Goal: Task Accomplishment & Management: Complete application form

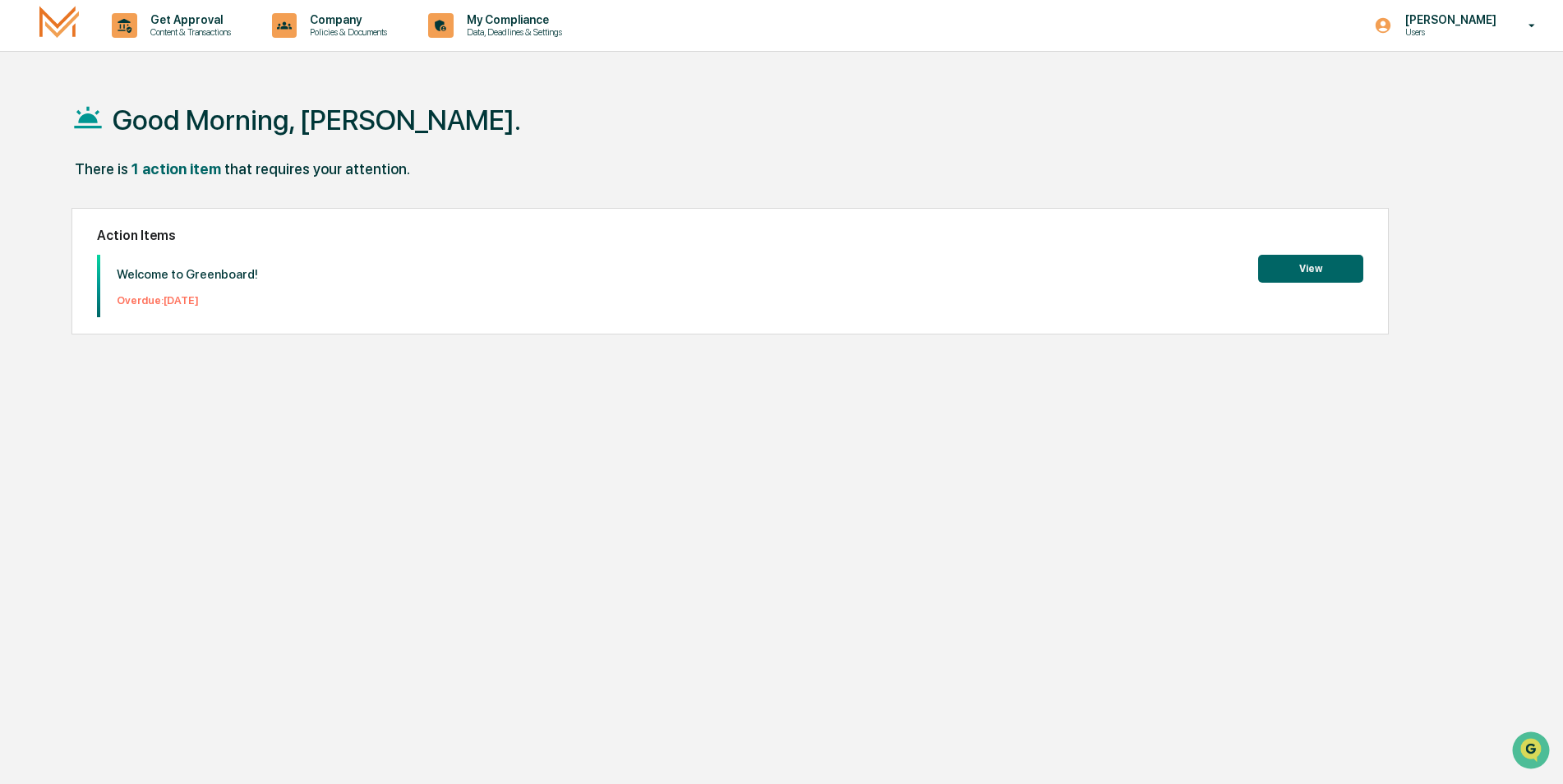
click at [1278, 268] on button "View" at bounding box center [1310, 269] width 105 height 28
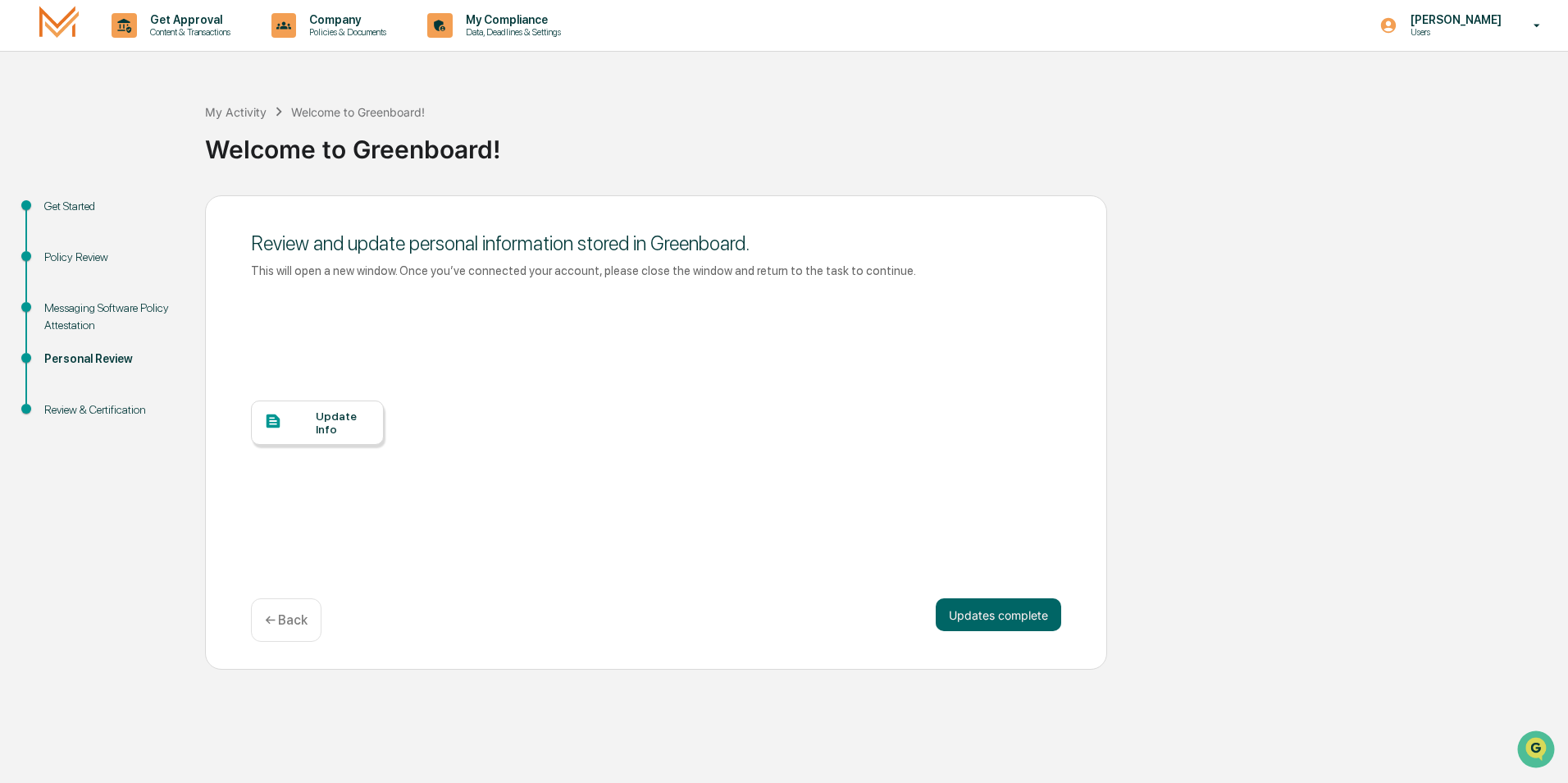
click at [324, 428] on div "Update Info" at bounding box center [343, 423] width 55 height 26
click at [1001, 611] on button "Updates complete" at bounding box center [999, 615] width 126 height 33
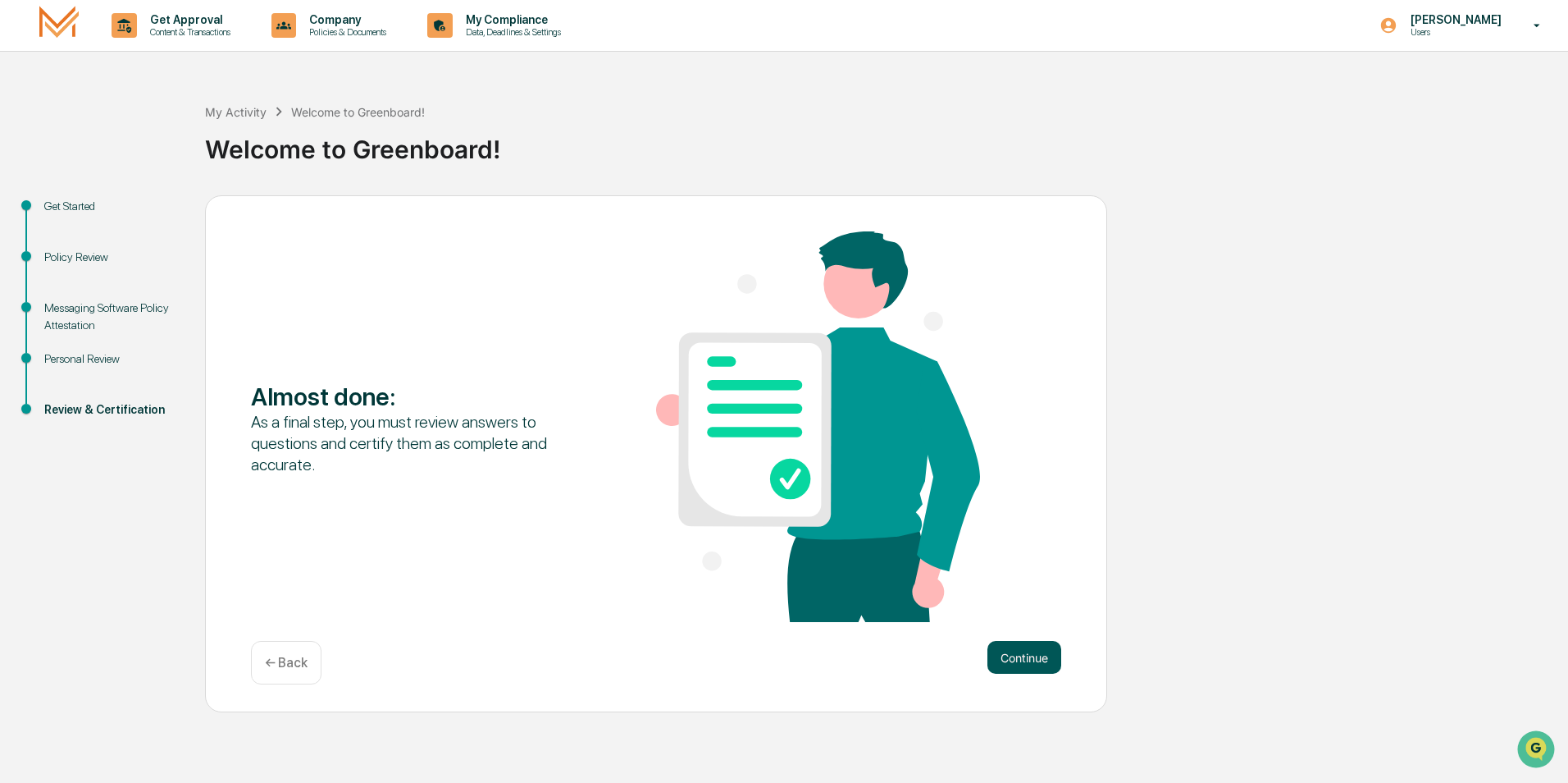
click at [1024, 659] on button "Continue" at bounding box center [1024, 657] width 74 height 33
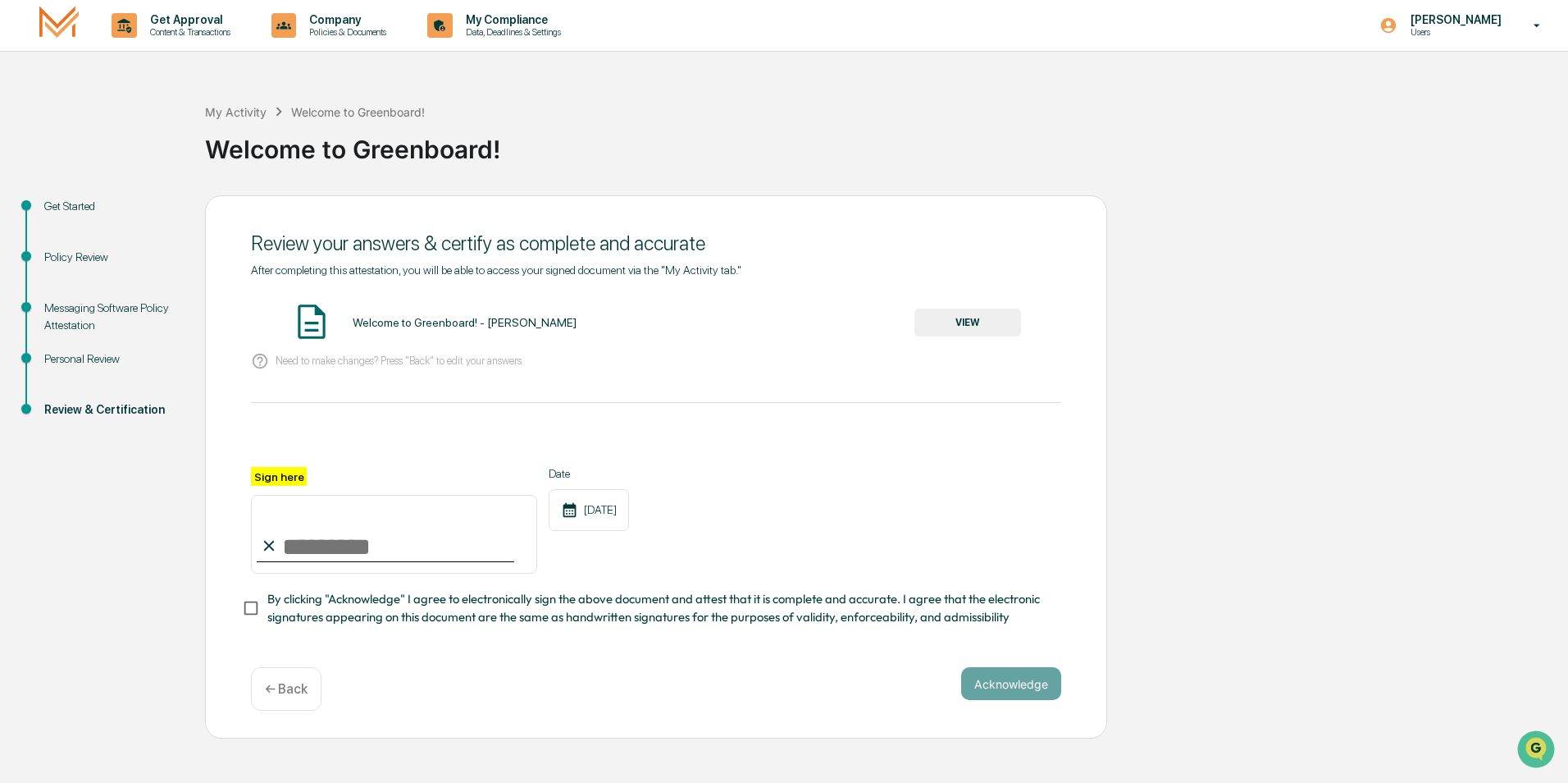
click at [949, 324] on button "VIEW" at bounding box center [967, 323] width 107 height 28
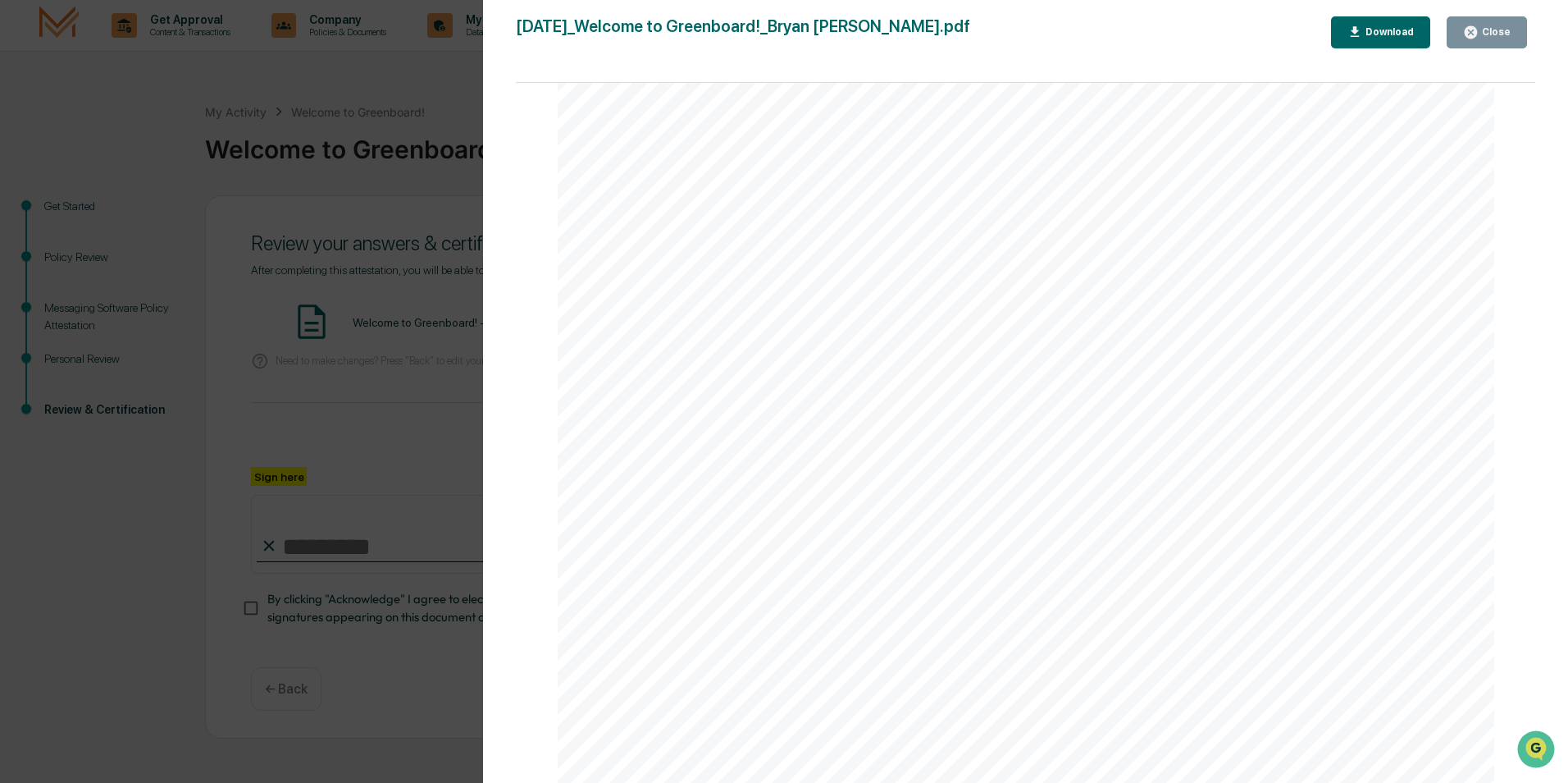
scroll to position [164, 0]
click at [759, 272] on link at bounding box center [779, 269] width 46 height 20
click at [800, 200] on span at bounding box center [802, 201] width 3 height 12
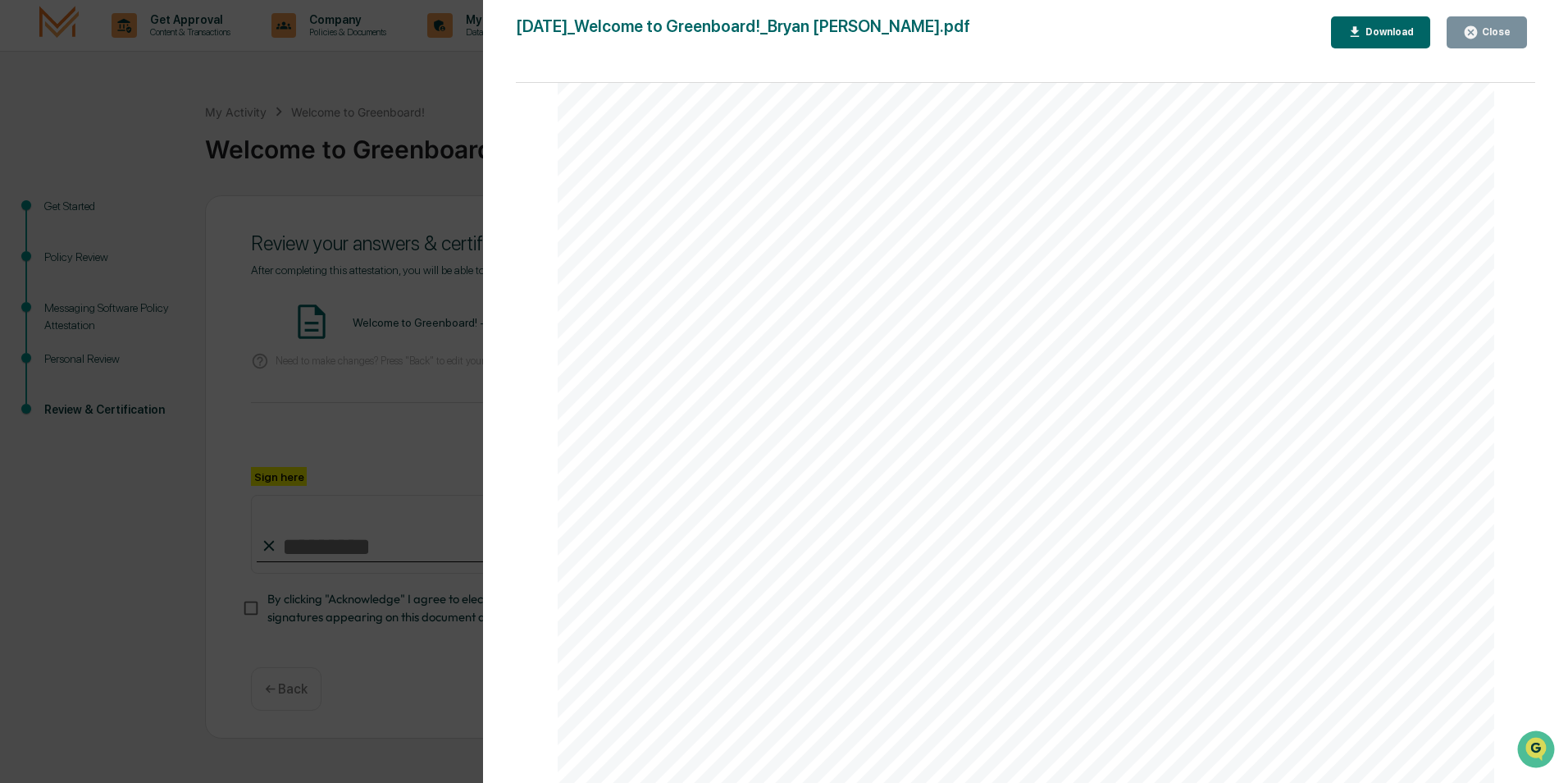
drag, startPoint x: 943, startPoint y: 402, endPoint x: 953, endPoint y: 402, distance: 10.0
click at [949, 402] on div "Messaging Software Policy Attestation What messaging platform are you using? No…" at bounding box center [1026, 120] width 937 height 1326
click at [1413, 497] on div "Page 1/2 September 30, 2025 M.S. Howells & Co. - BD Welcome to Greenboard! - Br…" at bounding box center [1026, 486] width 937 height 2760
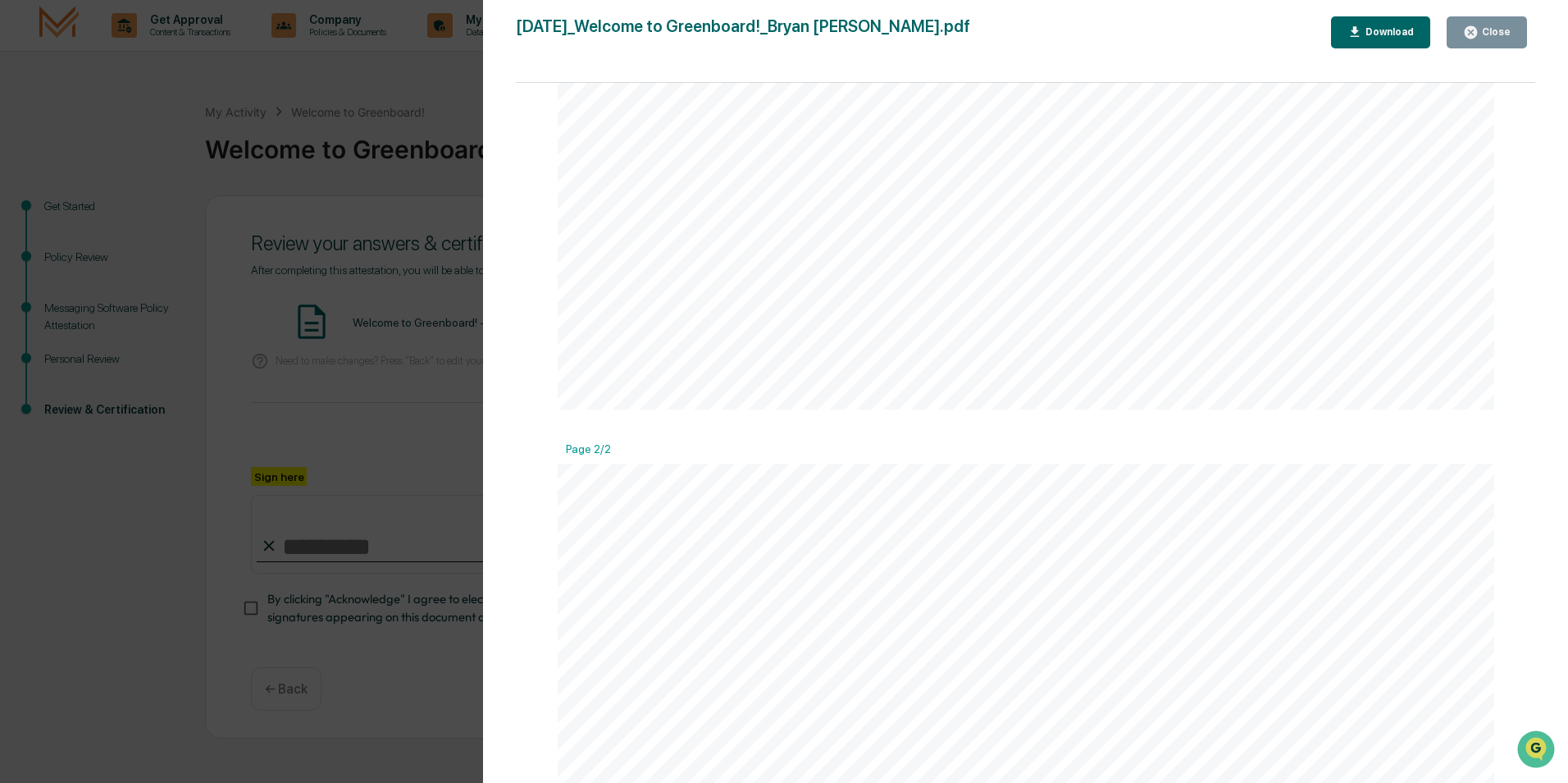
scroll to position [1387, 0]
click at [645, 305] on span "Compliance" at bounding box center [638, 306] width 69 height 12
click at [661, 296] on span "not" at bounding box center [671, 290] width 20 height 12
click at [645, 238] on span "messaging" at bounding box center [670, 232] width 62 height 12
click at [674, 229] on span "messaging" at bounding box center [670, 232] width 62 height 12
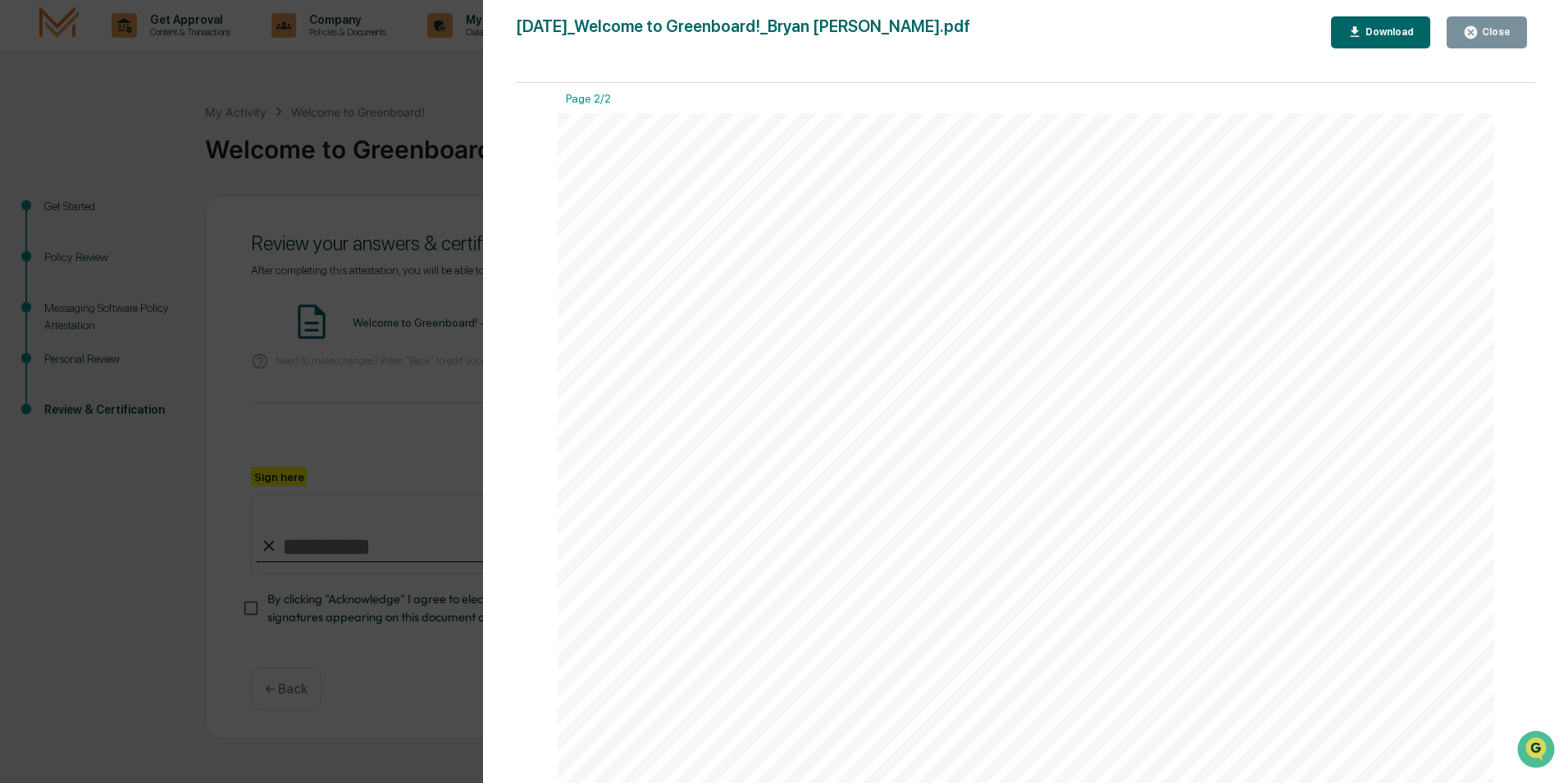
click at [824, 242] on div "Messaging Software Policy Attestation What messaging platform are you using? No…" at bounding box center [1026, 776] width 937 height 1326
click at [895, 171] on div "Messaging Software Policy Attestation What messaging platform are you using? No…" at bounding box center [1026, 776] width 937 height 1326
click at [899, 133] on span "Sep" at bounding box center [906, 136] width 16 height 10
click at [867, 234] on div "Messaging Software Policy Attestation What messaging platform are you using? No…" at bounding box center [1026, 776] width 937 height 1326
drag, startPoint x: 924, startPoint y: 305, endPoint x: 1005, endPoint y: 295, distance: 81.6
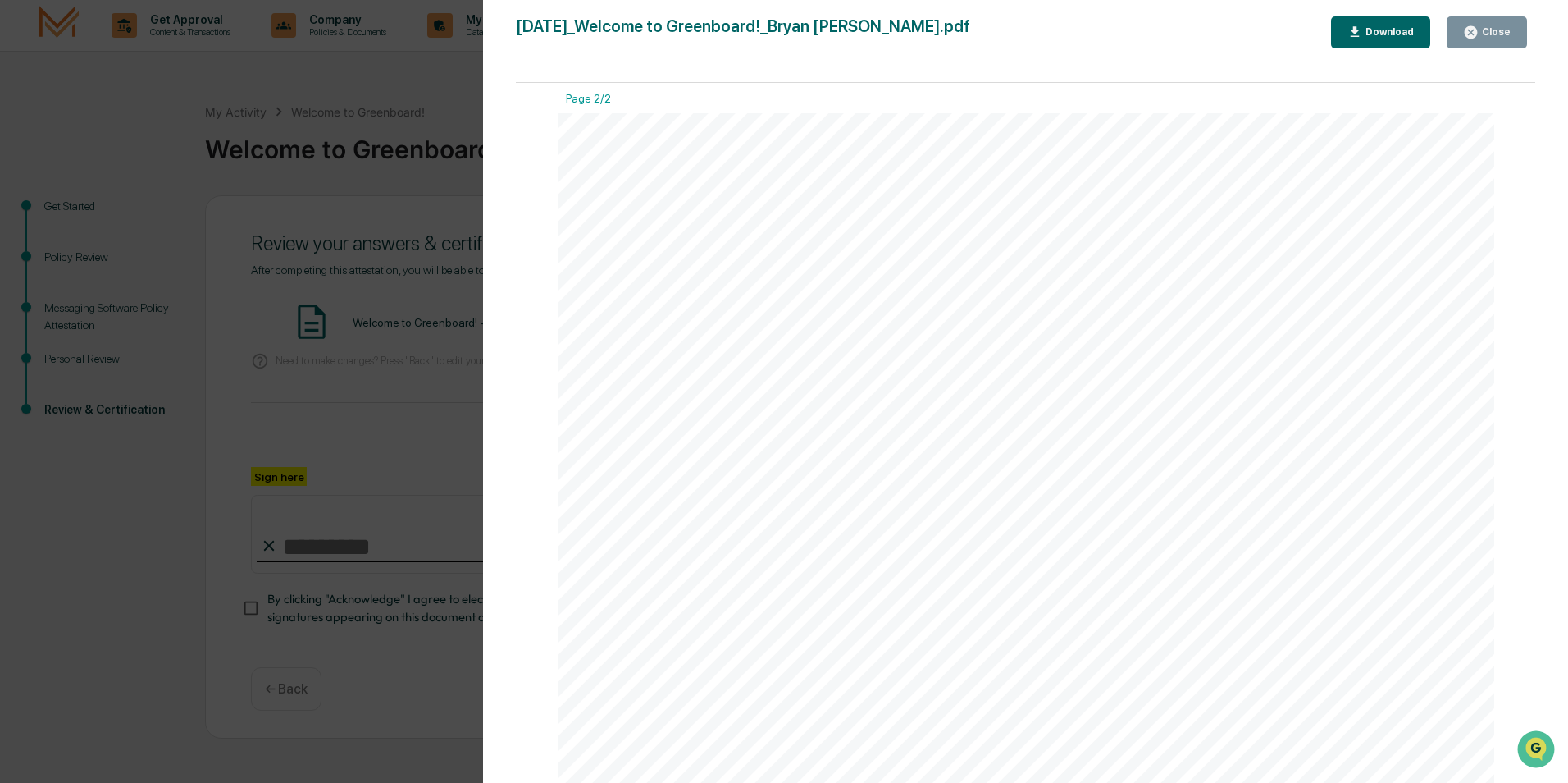
click at [939, 300] on div "Messaging Software Policy Attestation What messaging platform are you using? No…" at bounding box center [1026, 776] width 937 height 1326
click at [1010, 296] on span "the" at bounding box center [1014, 290] width 19 height 12
drag, startPoint x: 1398, startPoint y: 751, endPoint x: 1268, endPoint y: 759, distance: 130.2
click at [1396, 753] on div "Messaging Software Policy Attestation What messaging platform are you using? No…" at bounding box center [1026, 120] width 937 height 1326
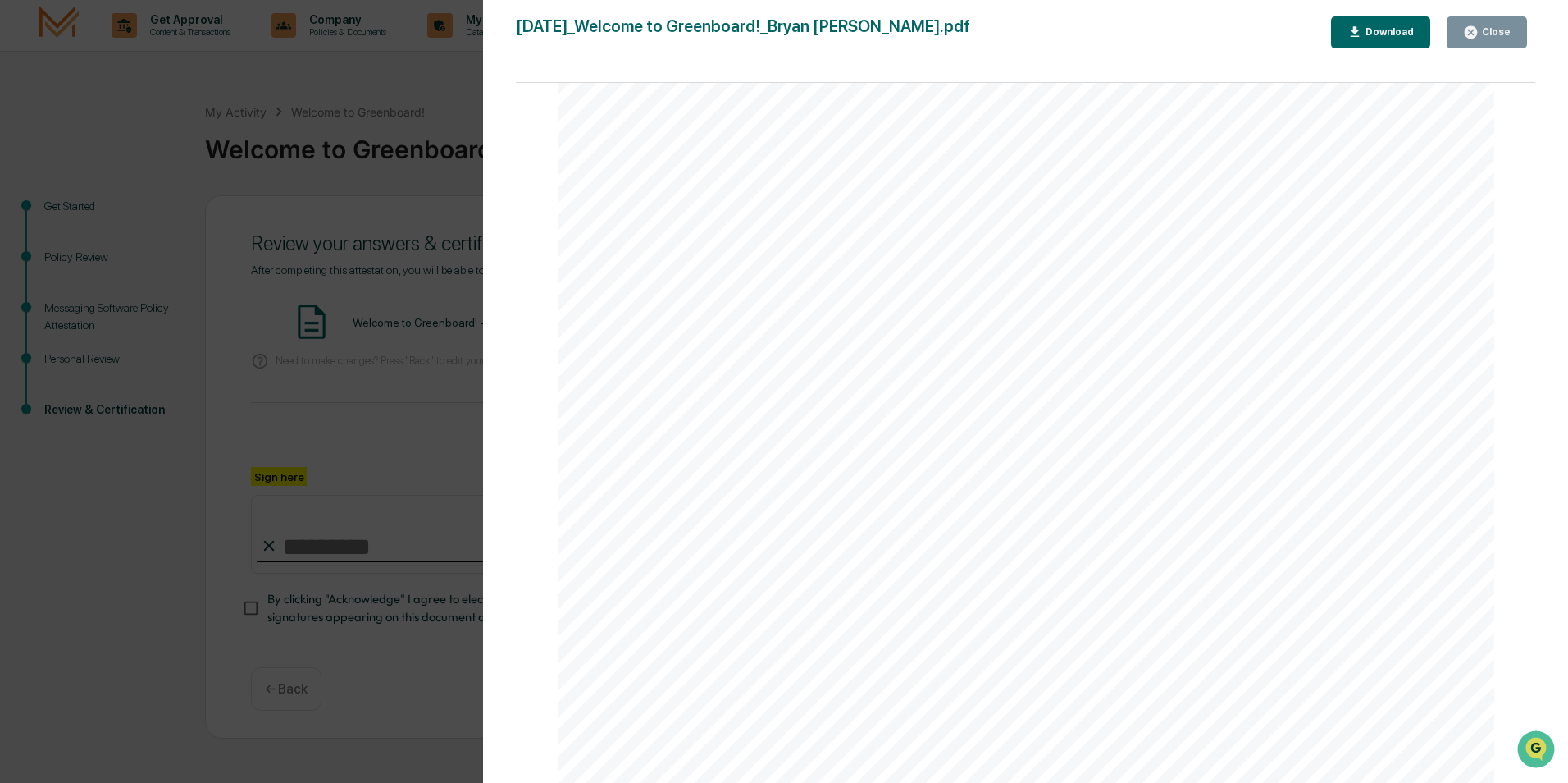
click at [663, 732] on div "Messaging Software Policy Attestation What messaging platform are you using? No…" at bounding box center [1026, 120] width 937 height 1326
drag, startPoint x: 669, startPoint y: 737, endPoint x: 741, endPoint y: 629, distance: 129.8
click at [670, 737] on div "Messaging Software Policy Attestation What messaging platform are you using? No…" at bounding box center [1026, 120] width 937 height 1326
click at [1503, 32] on div "Close" at bounding box center [1494, 32] width 32 height 12
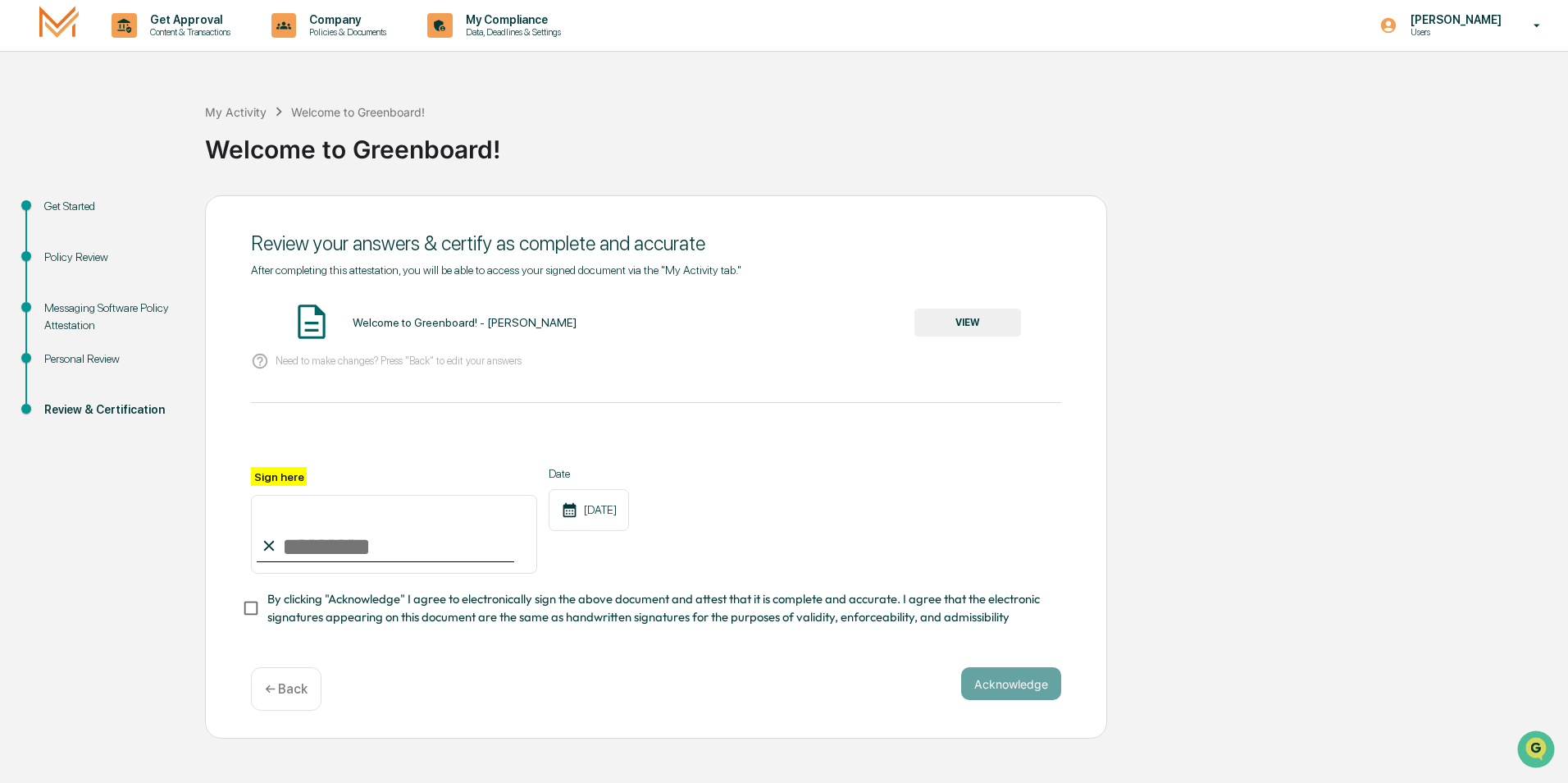
click at [305, 693] on p "← Back" at bounding box center [286, 689] width 43 height 16
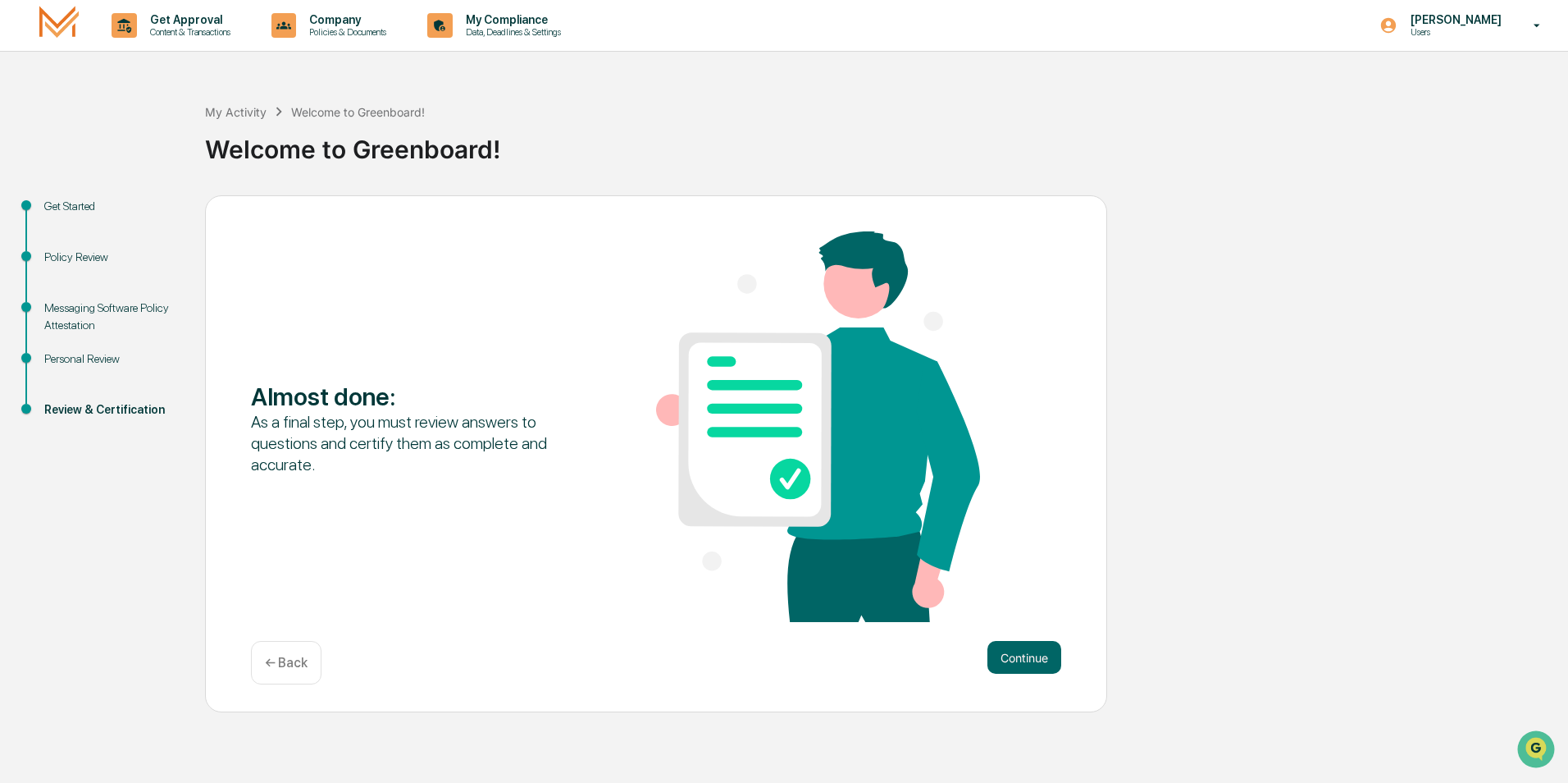
click at [348, 672] on div "Continue ← Back" at bounding box center [655, 662] width 810 height 44
click at [1013, 656] on button "Continue" at bounding box center [1024, 657] width 74 height 33
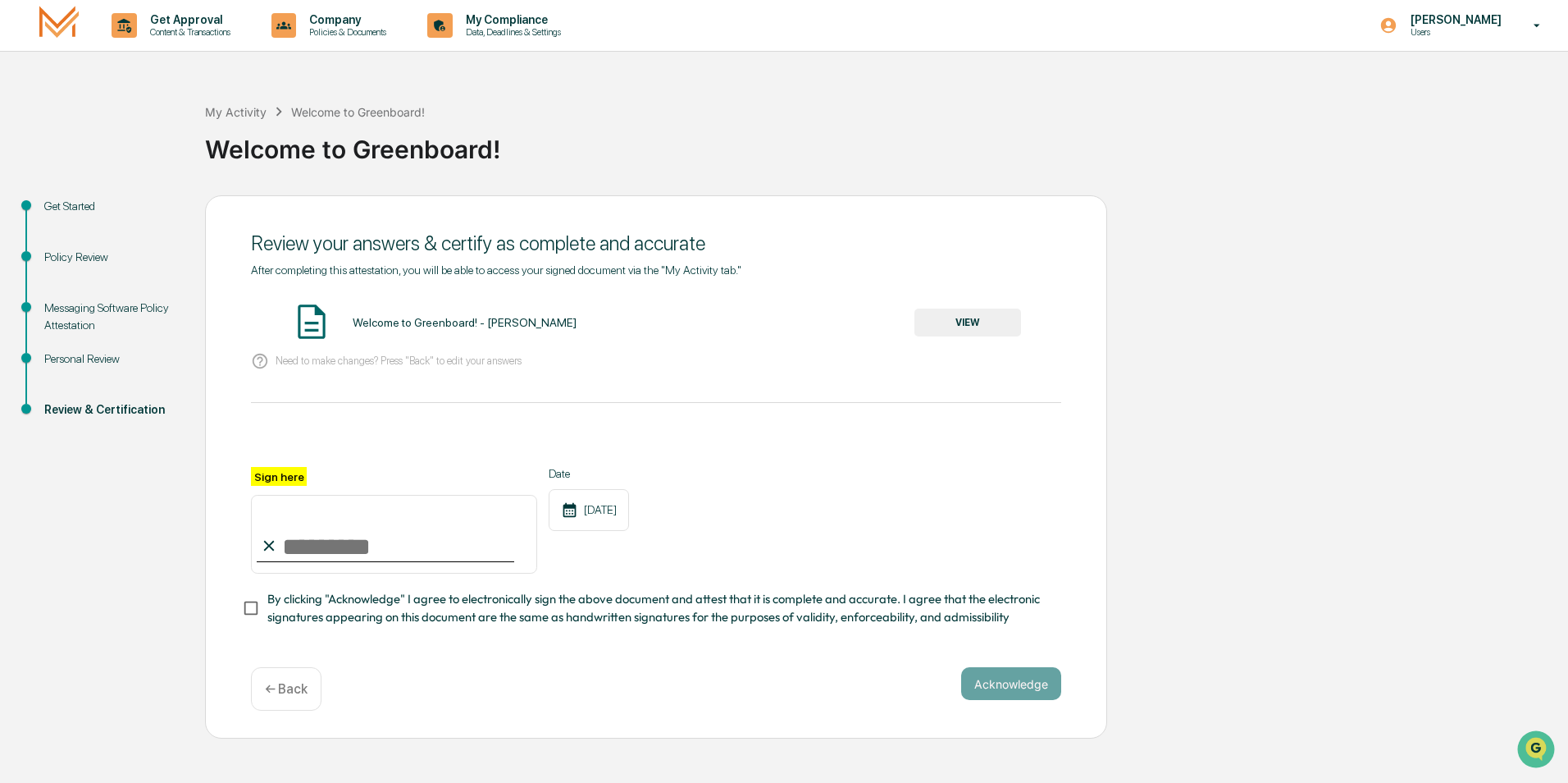
click at [276, 696] on p "← Back" at bounding box center [286, 689] width 43 height 16
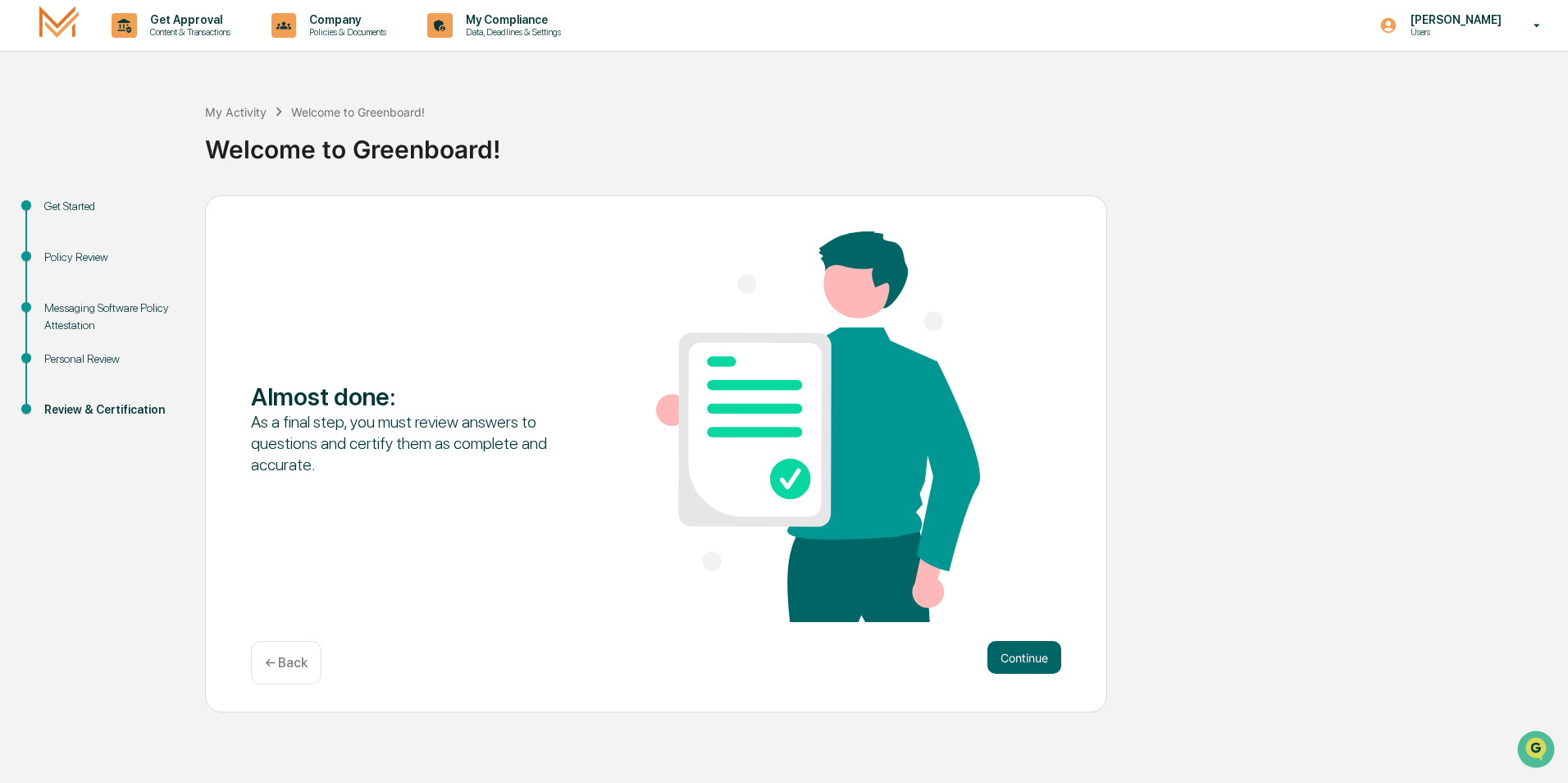
click at [280, 662] on p "← Back" at bounding box center [286, 662] width 43 height 16
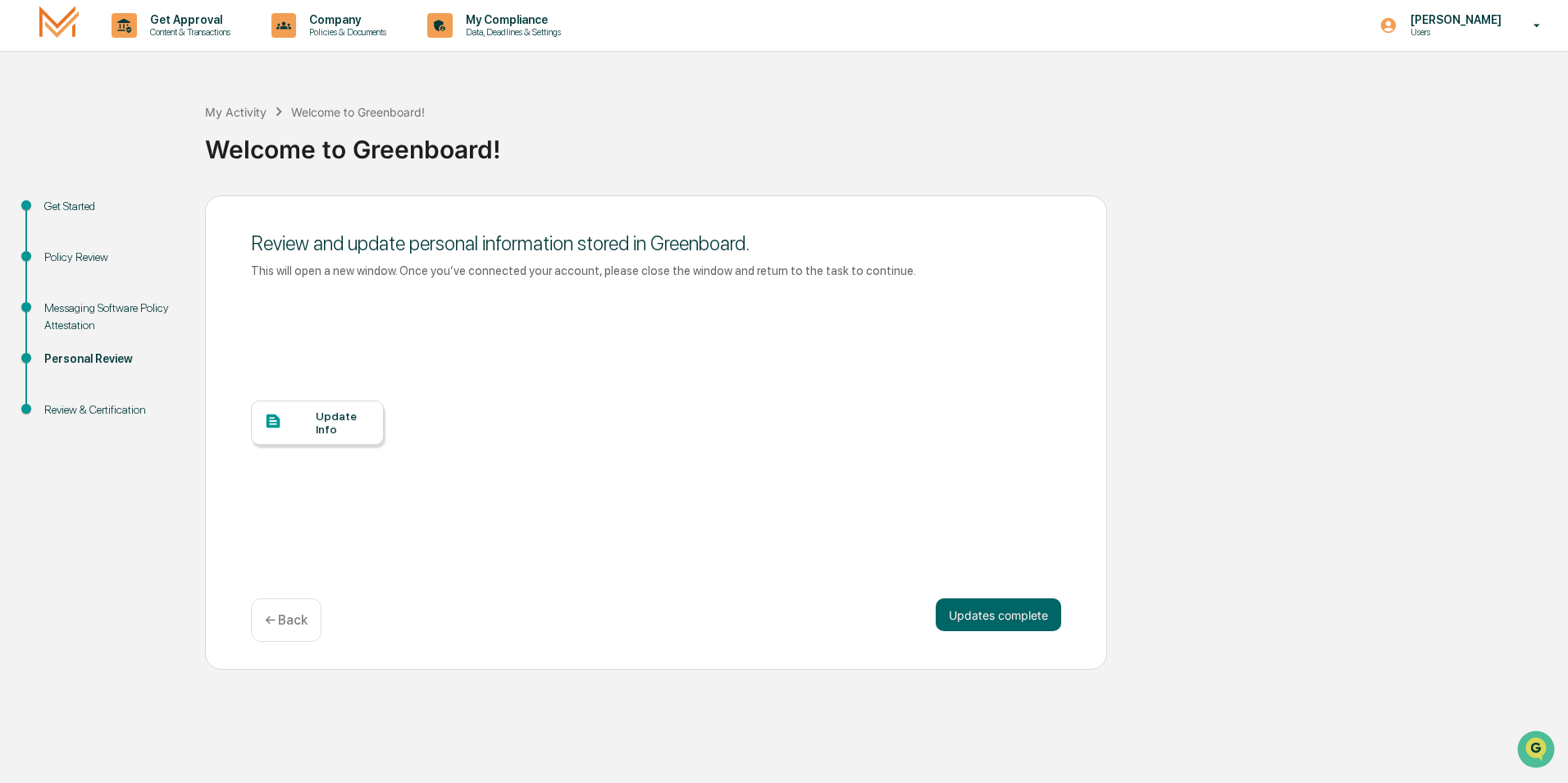
click at [309, 442] on div "Update Info" at bounding box center [317, 423] width 133 height 45
click at [308, 616] on div "← Back" at bounding box center [285, 620] width 70 height 44
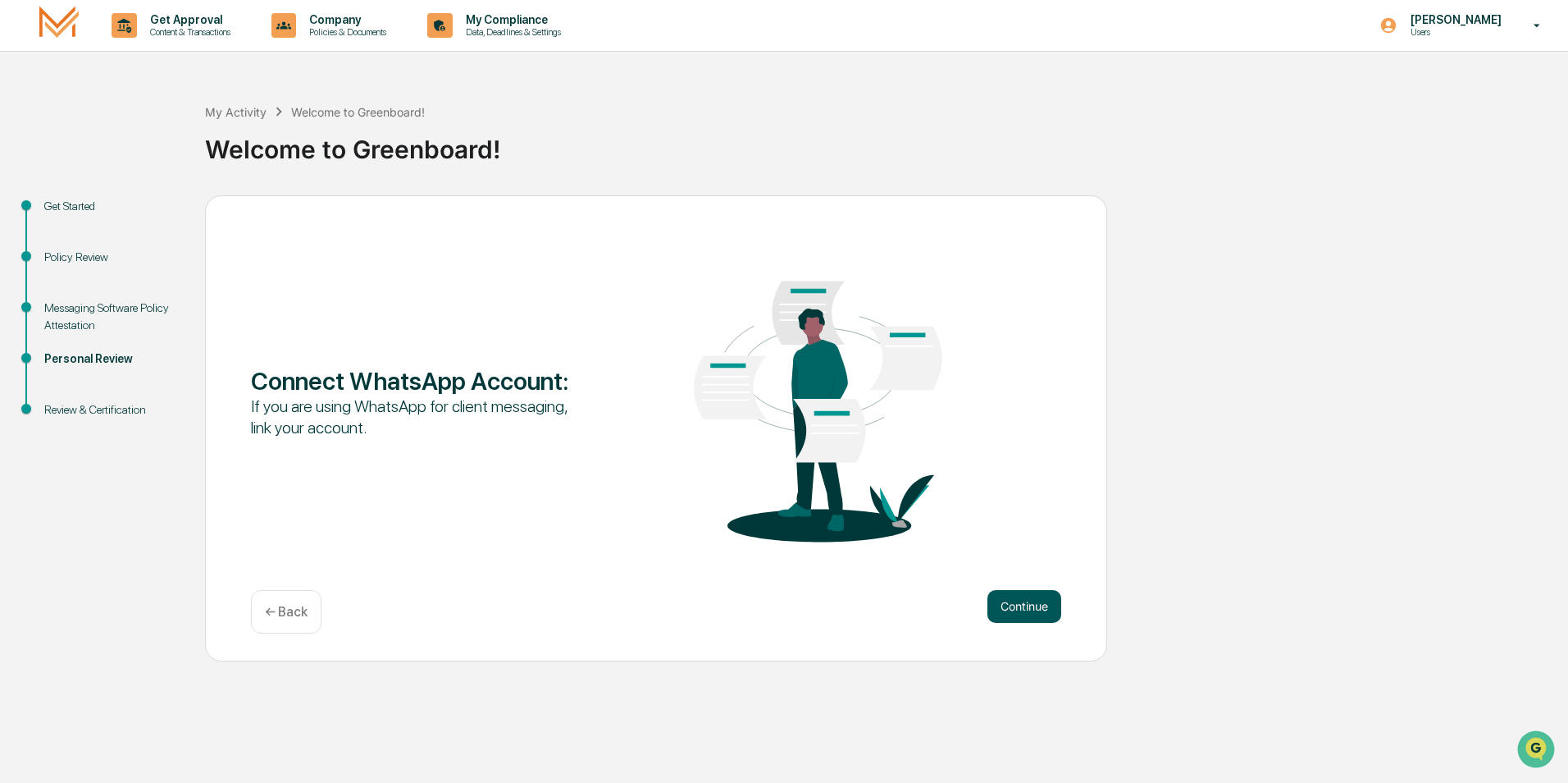
click at [1021, 606] on button "Continue" at bounding box center [1024, 607] width 74 height 33
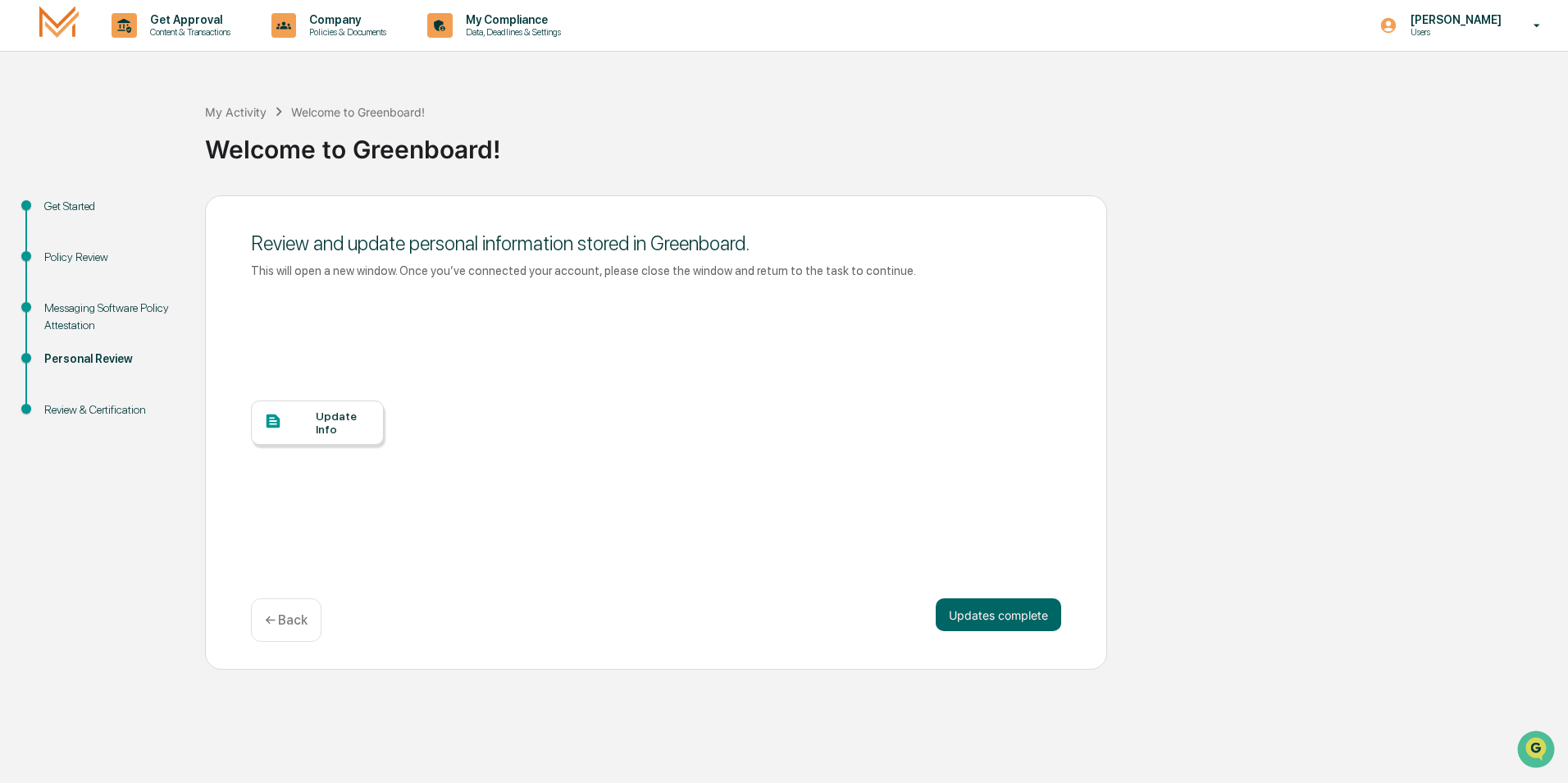
click at [316, 425] on div "Update Info" at bounding box center [343, 423] width 55 height 26
click at [1000, 617] on button "Updates complete" at bounding box center [999, 615] width 126 height 33
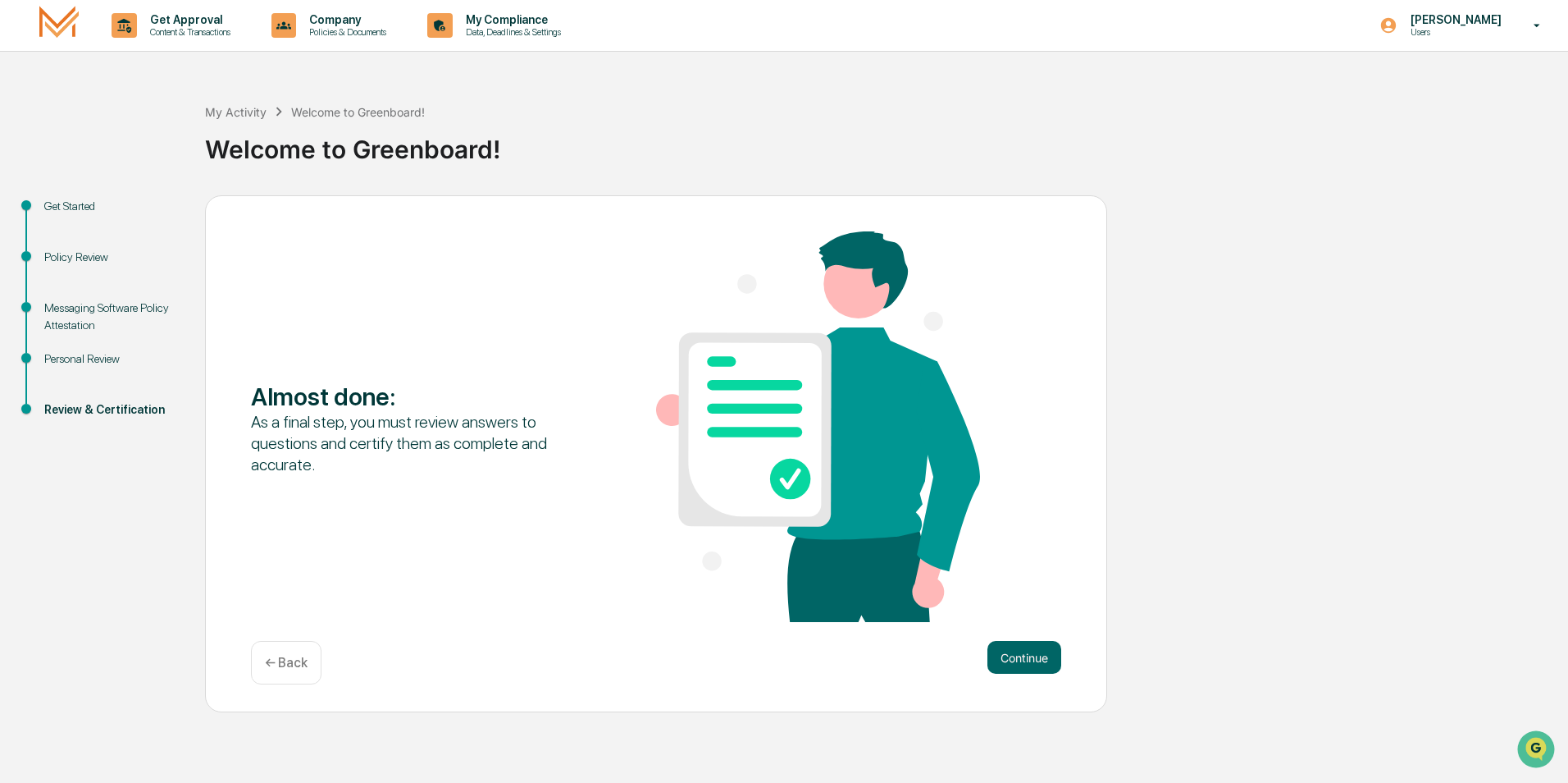
drag, startPoint x: 333, startPoint y: 435, endPoint x: 347, endPoint y: 441, distance: 15.2
click at [337, 436] on div "As a final step, you must review answers to questions and certify them as compl…" at bounding box center [413, 443] width 324 height 64
click at [347, 441] on div "As a final step, you must review answers to questions and certify them as compl…" at bounding box center [413, 443] width 324 height 64
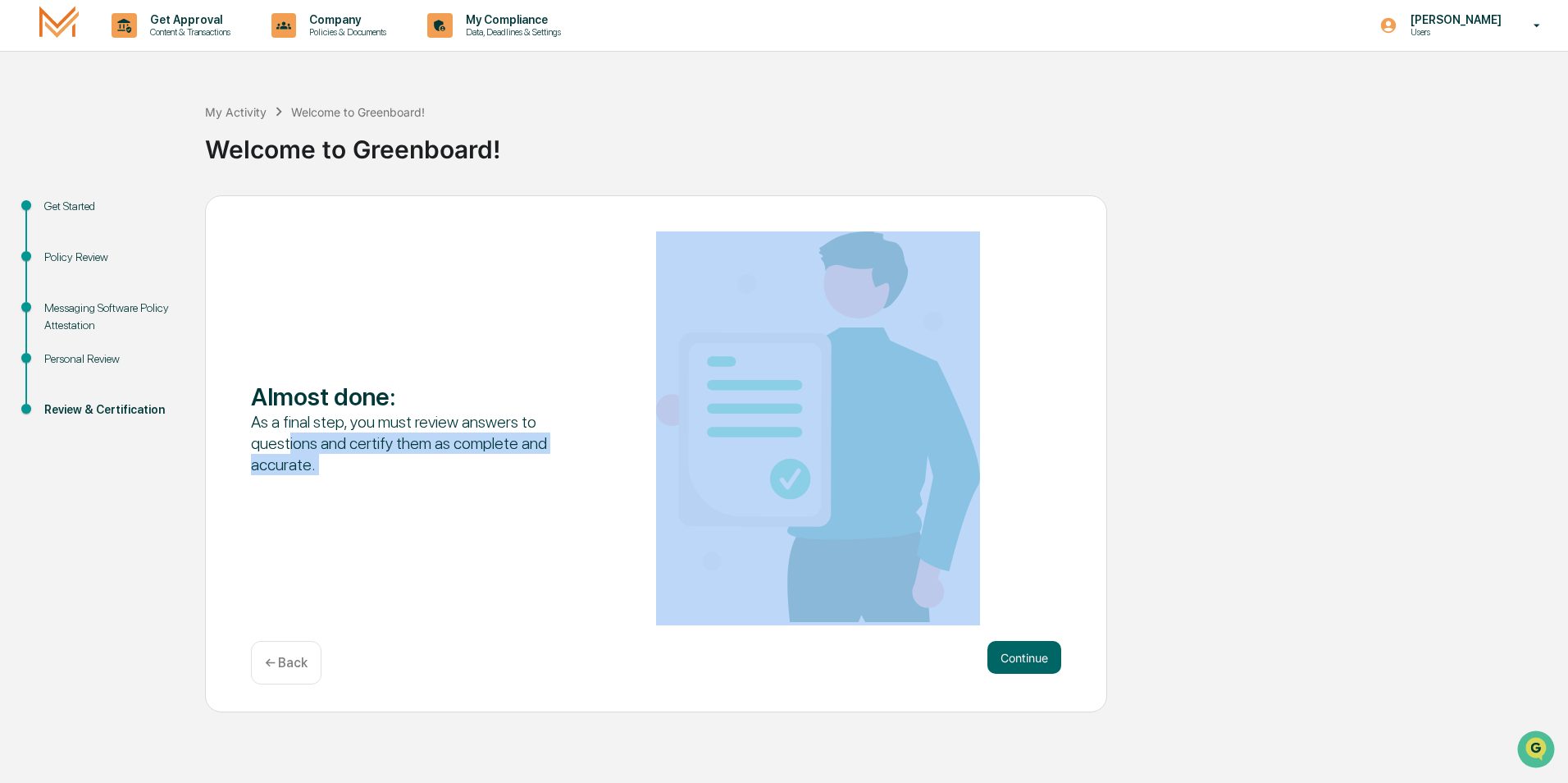
drag, startPoint x: 291, startPoint y: 432, endPoint x: 682, endPoint y: 528, distance: 402.6
click at [682, 528] on div "Almost done : As a final step, you must review answers to questions and certify…" at bounding box center [655, 429] width 810 height 394
click at [1035, 656] on button "Continue" at bounding box center [1024, 657] width 74 height 33
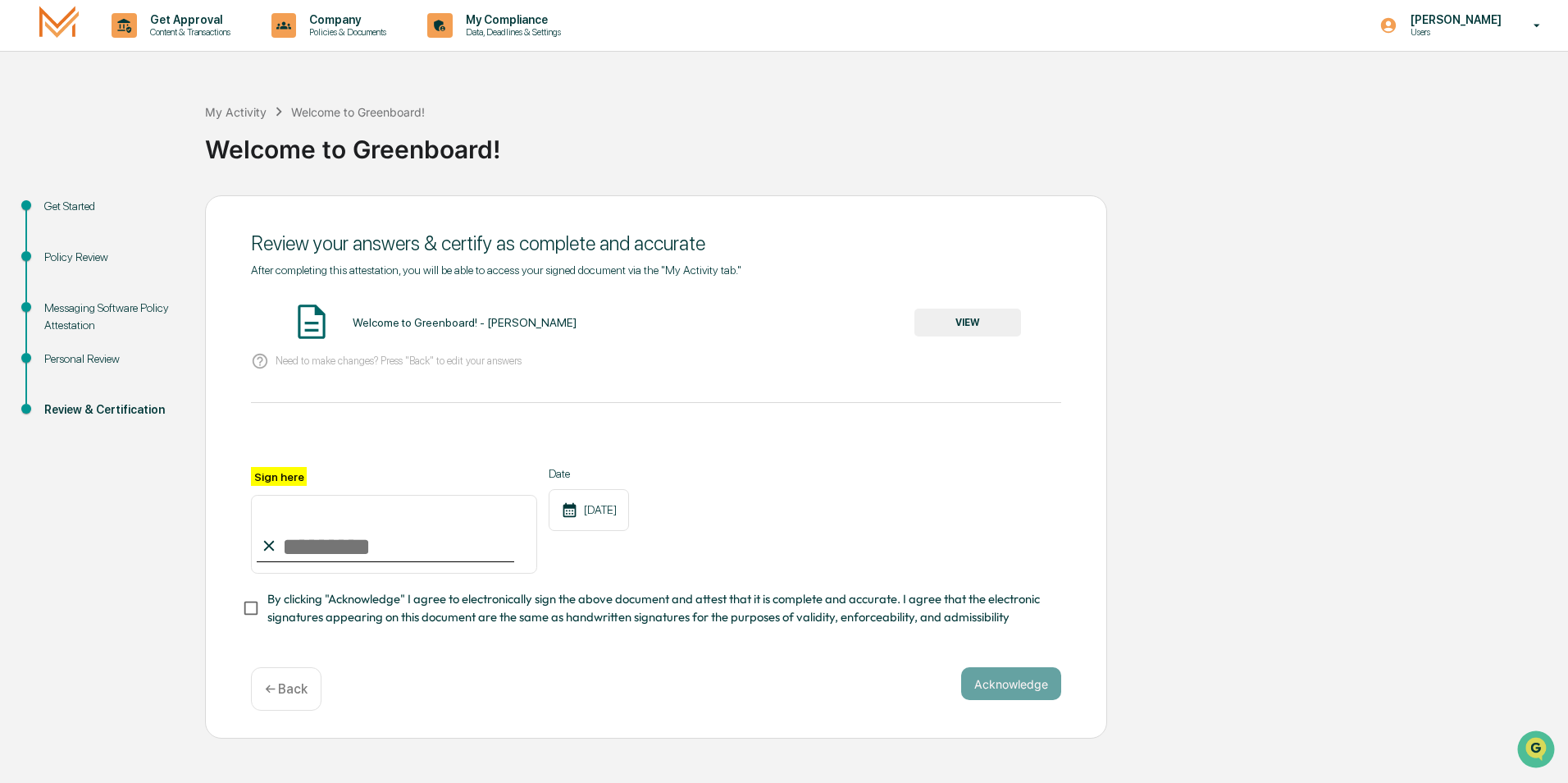
drag, startPoint x: 293, startPoint y: 522, endPoint x: 297, endPoint y: 514, distance: 8.9
click at [297, 514] on input "Sign here" at bounding box center [394, 534] width 286 height 79
type input "**********"
click at [1018, 699] on button "Acknowledge" at bounding box center [1011, 684] width 100 height 33
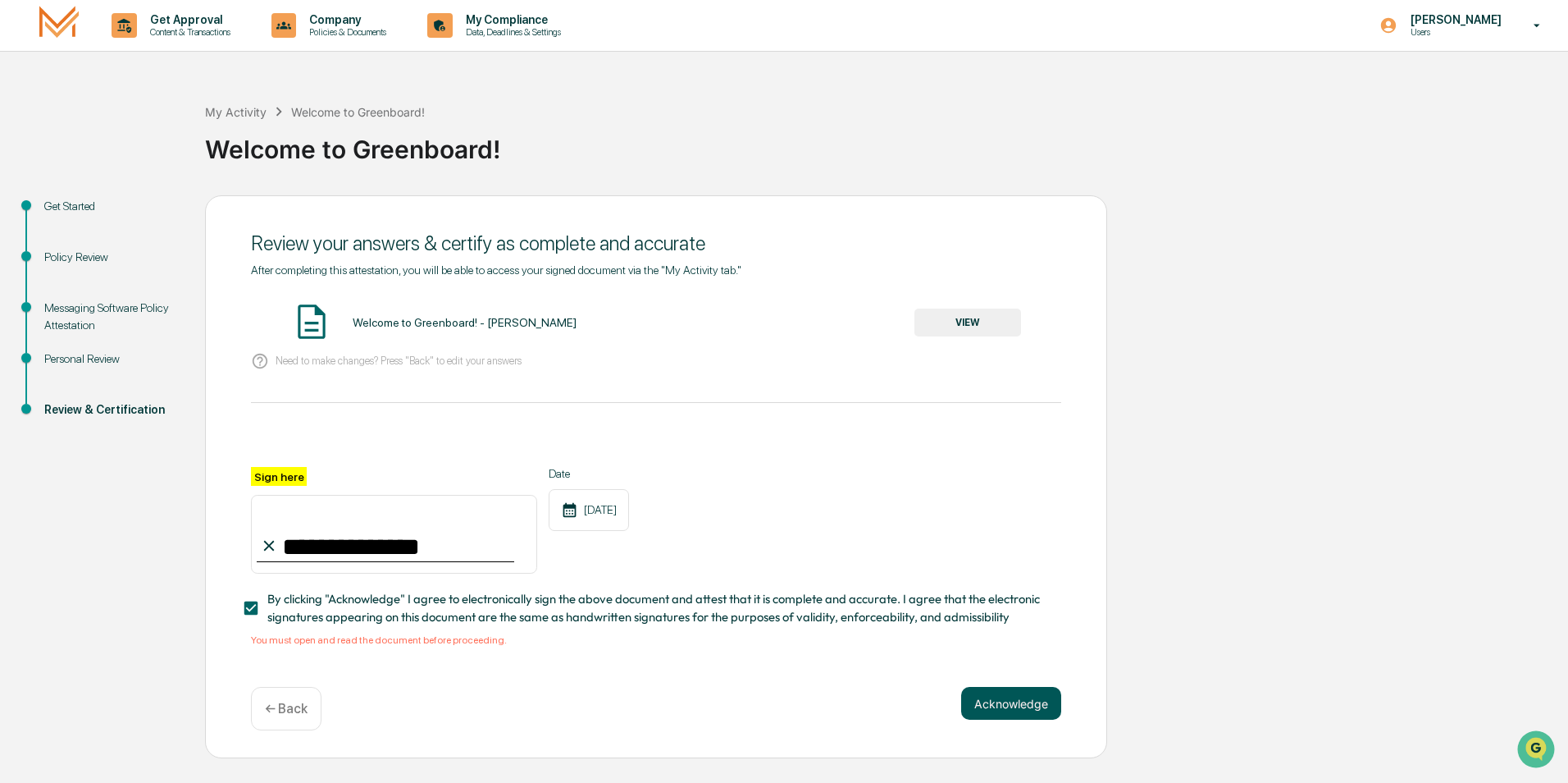
drag, startPoint x: 997, startPoint y: 698, endPoint x: 988, endPoint y: 701, distance: 9.5
click at [996, 699] on button "Acknowledge" at bounding box center [1011, 704] width 100 height 33
click at [1014, 709] on button "Acknowledge" at bounding box center [1011, 704] width 100 height 33
click at [463, 320] on div "Welcome to Greenboard! - Bryan Pettit" at bounding box center [464, 323] width 224 height 13
click at [968, 315] on button "VIEW" at bounding box center [967, 323] width 107 height 28
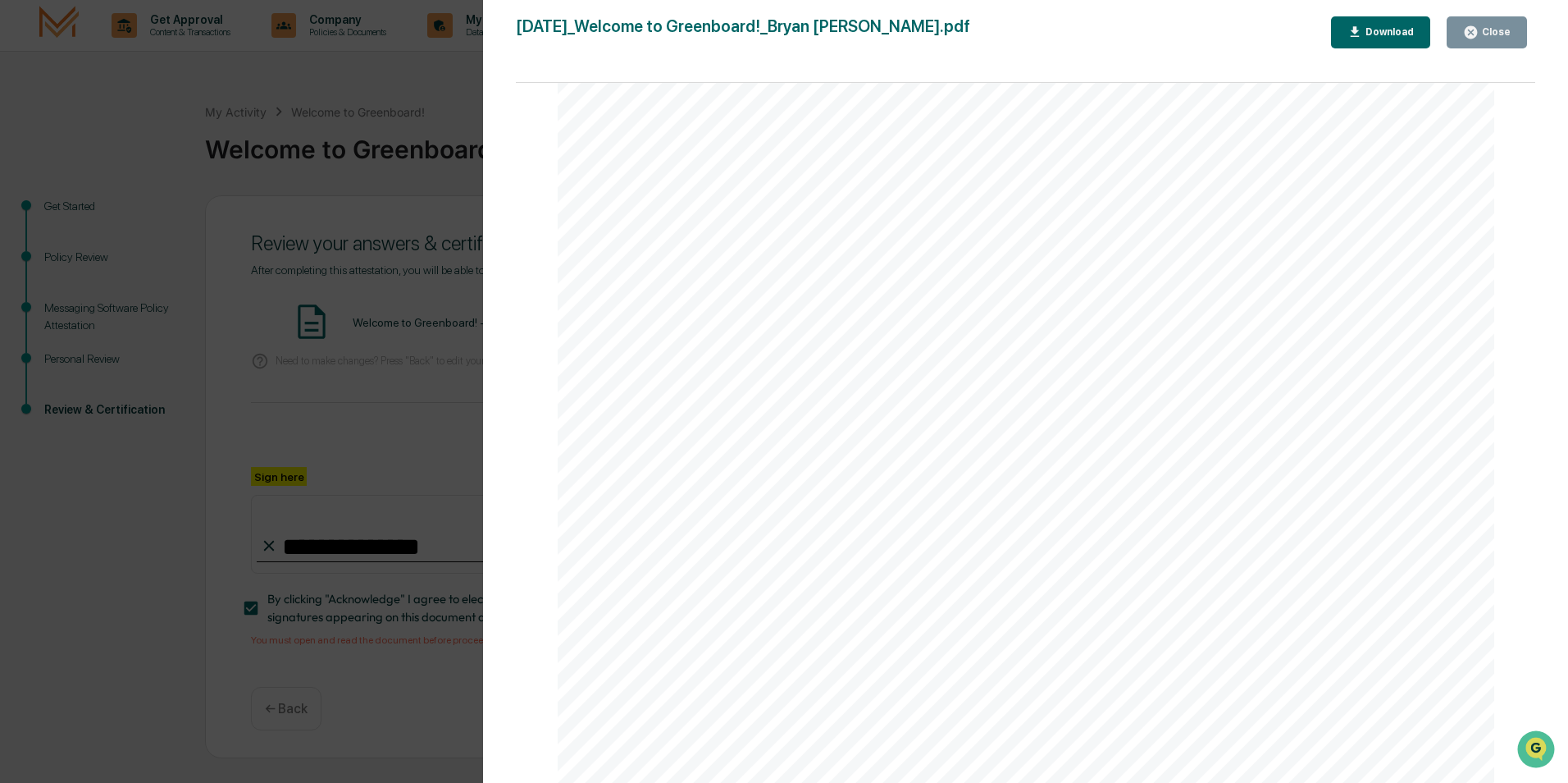
scroll to position [246, 0]
drag, startPoint x: 827, startPoint y: 196, endPoint x: 883, endPoint y: 252, distance: 79.2
click at [827, 196] on link at bounding box center [842, 187] width 82 height 20
click at [698, 207] on div "Messaging Software Policy Attestation What messaging platform are you using? No…" at bounding box center [1026, 746] width 937 height 1326
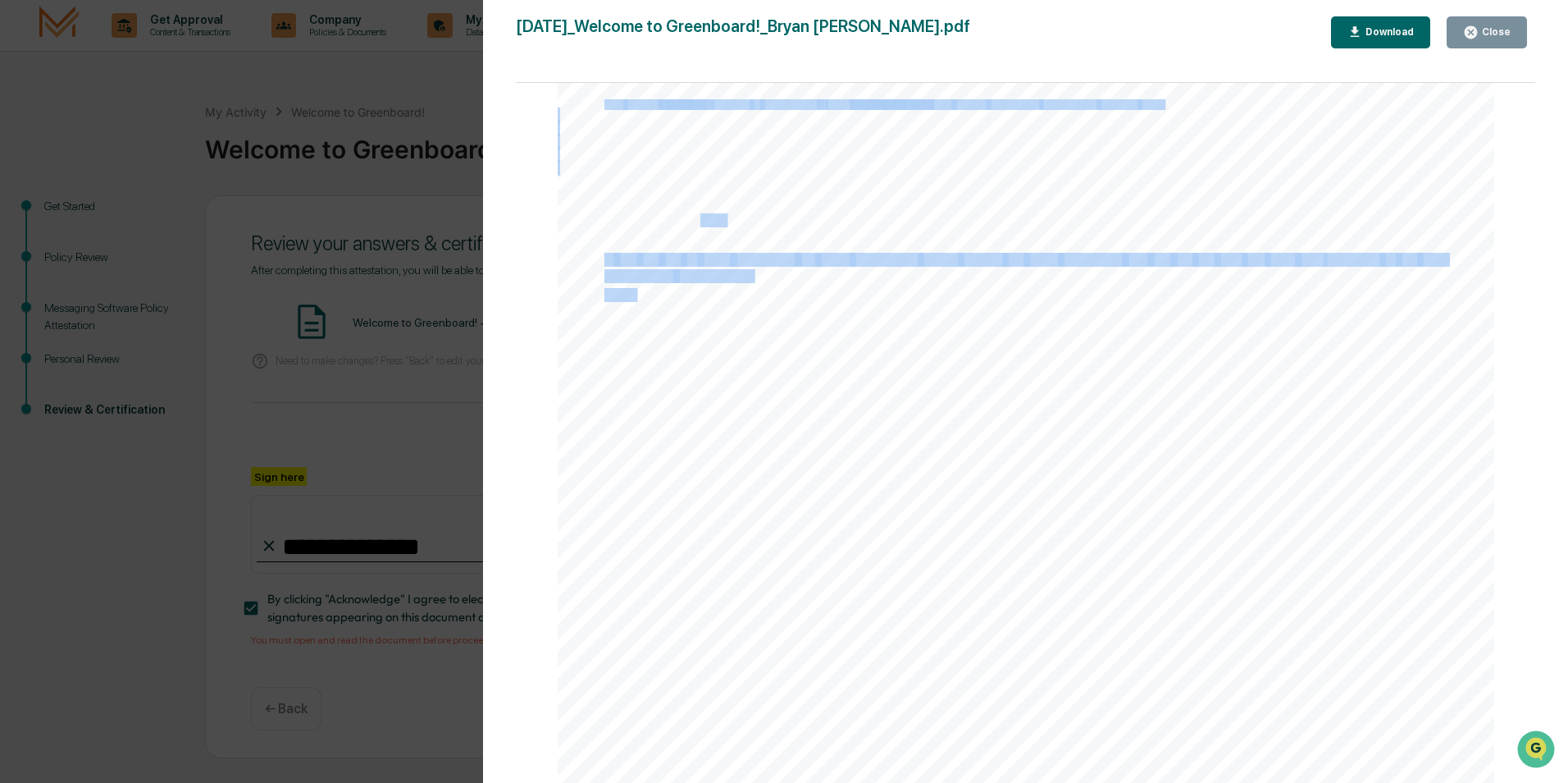
drag, startPoint x: 694, startPoint y: 223, endPoint x: 942, endPoint y: 243, distance: 248.8
click at [942, 243] on div "Messaging Software Policy Attestation What messaging platform are you using? No…" at bounding box center [1026, 746] width 937 height 1326
drag, startPoint x: 942, startPoint y: 243, endPoint x: 724, endPoint y: 219, distance: 219.3
click at [724, 219] on div "Messaging Software Policy Attestation What messaging platform are you using? No…" at bounding box center [1026, 746] width 937 height 1326
drag, startPoint x: 681, startPoint y: 218, endPoint x: 578, endPoint y: 224, distance: 103.2
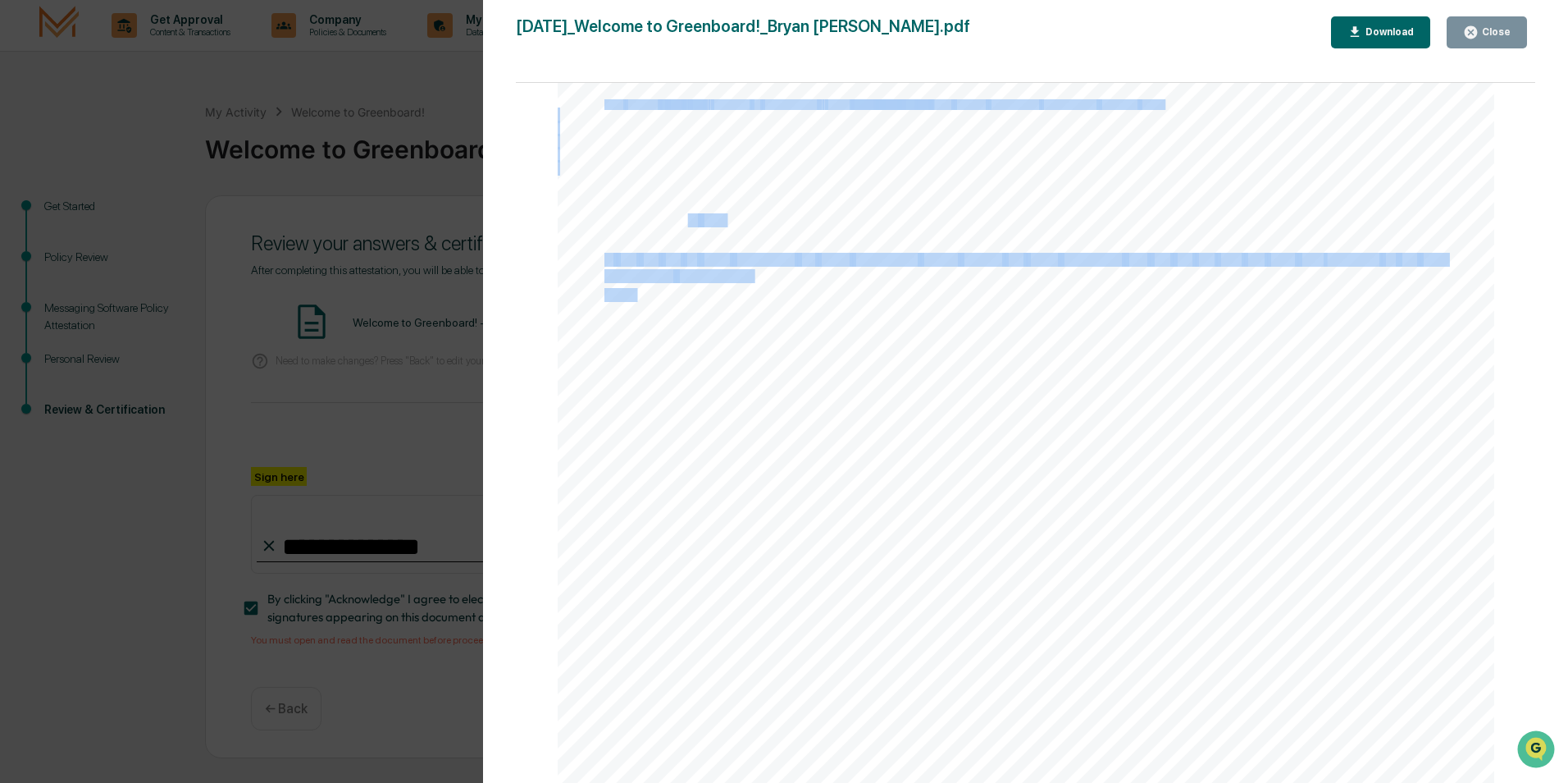
click at [578, 224] on div "Messaging Software Policy Attestation What messaging platform are you using? No…" at bounding box center [1026, 746] width 937 height 1326
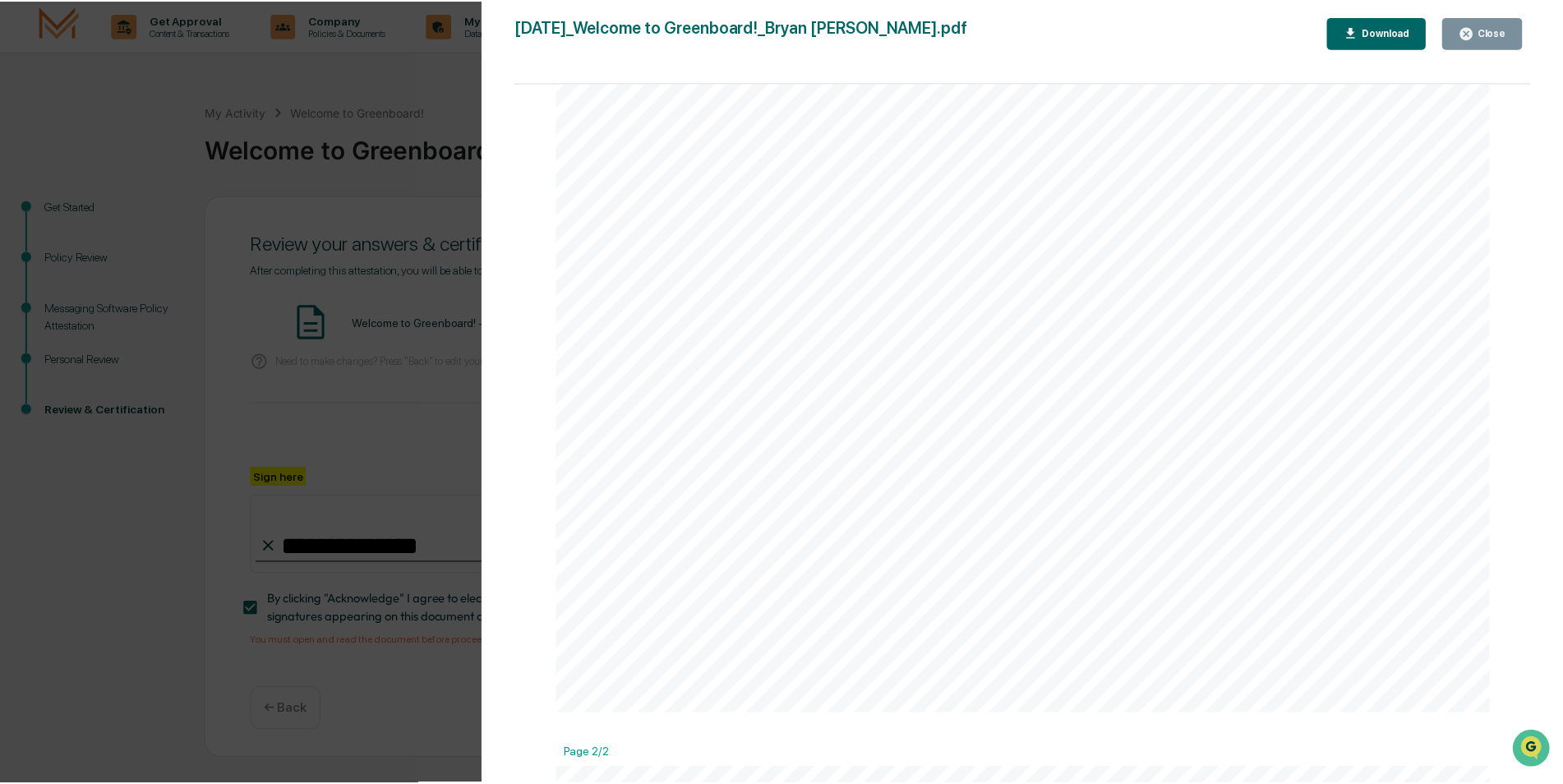
scroll to position [568, 0]
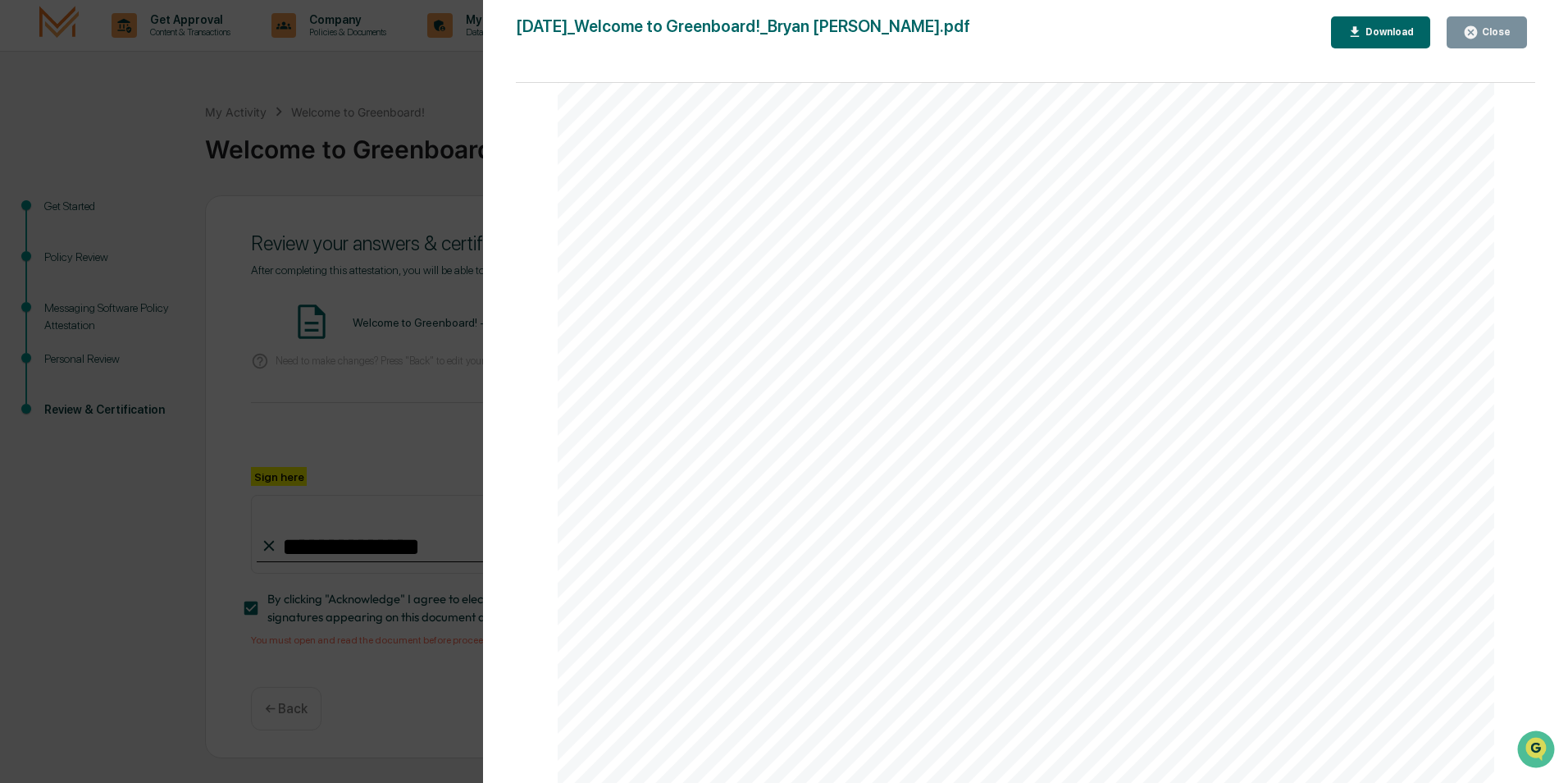
click at [1476, 36] on icon "button" at bounding box center [1470, 32] width 12 height 12
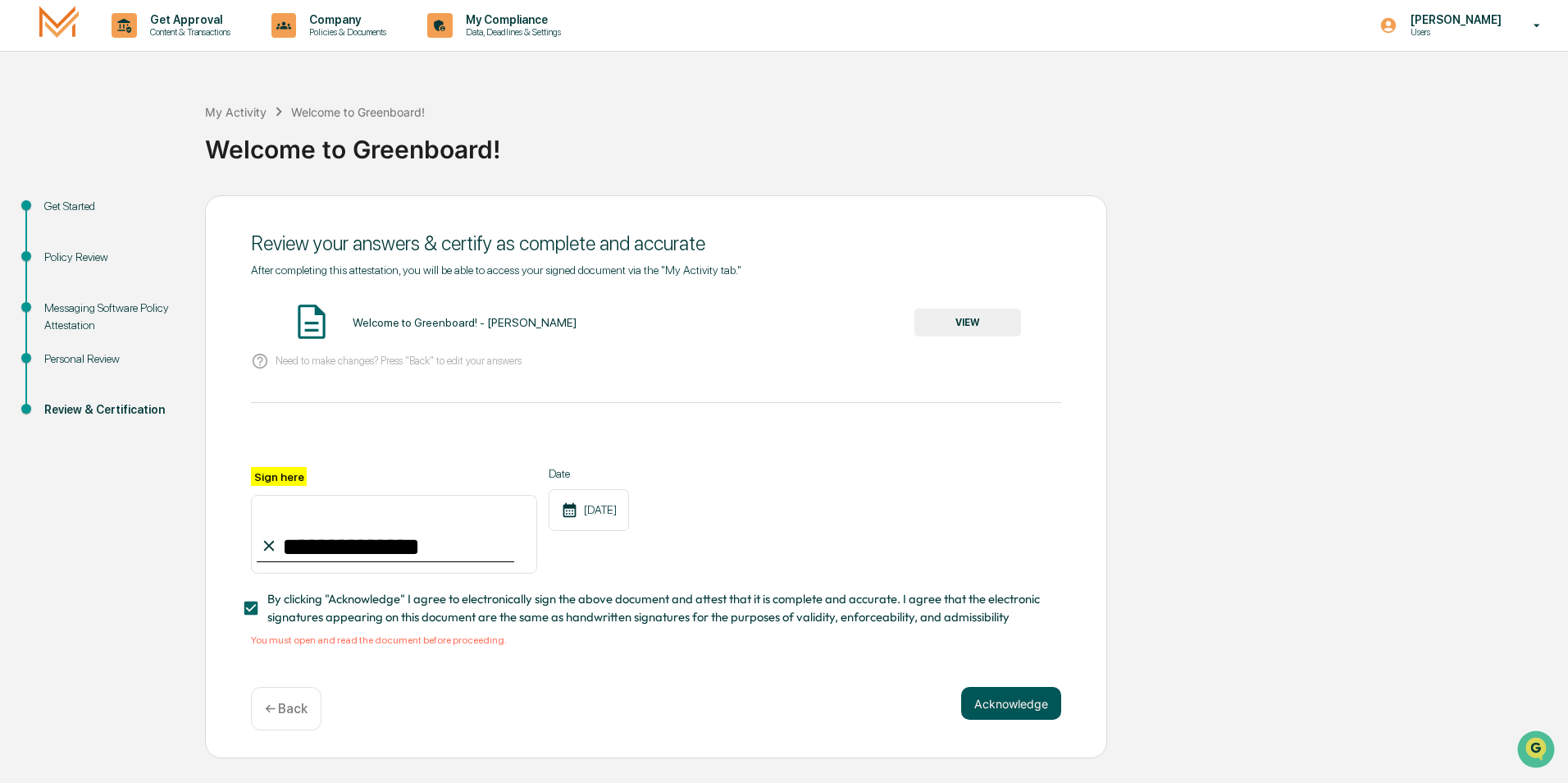
click at [1003, 709] on button "Acknowledge" at bounding box center [1011, 704] width 100 height 33
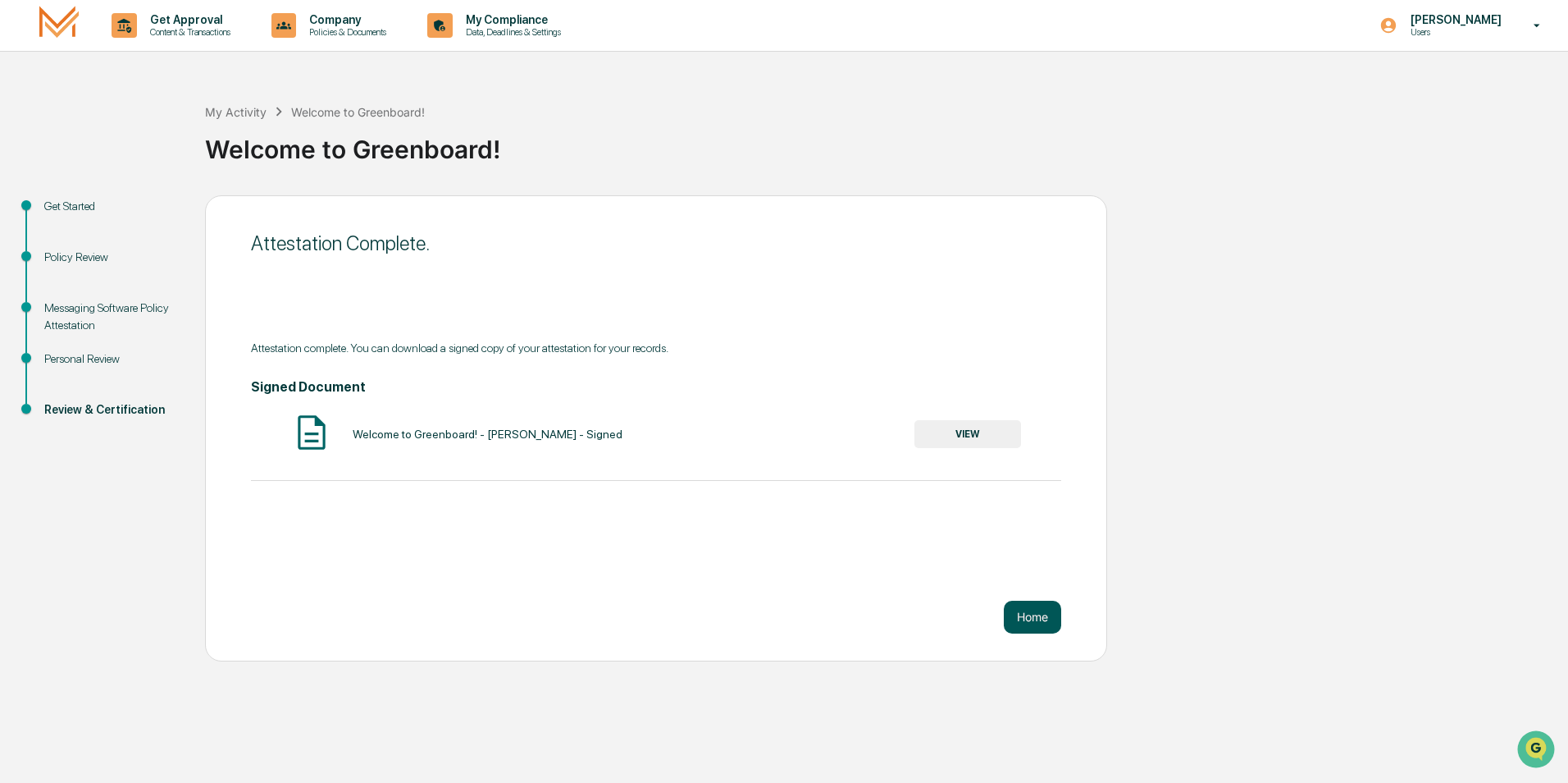
click at [1023, 612] on button "Home" at bounding box center [1032, 617] width 57 height 33
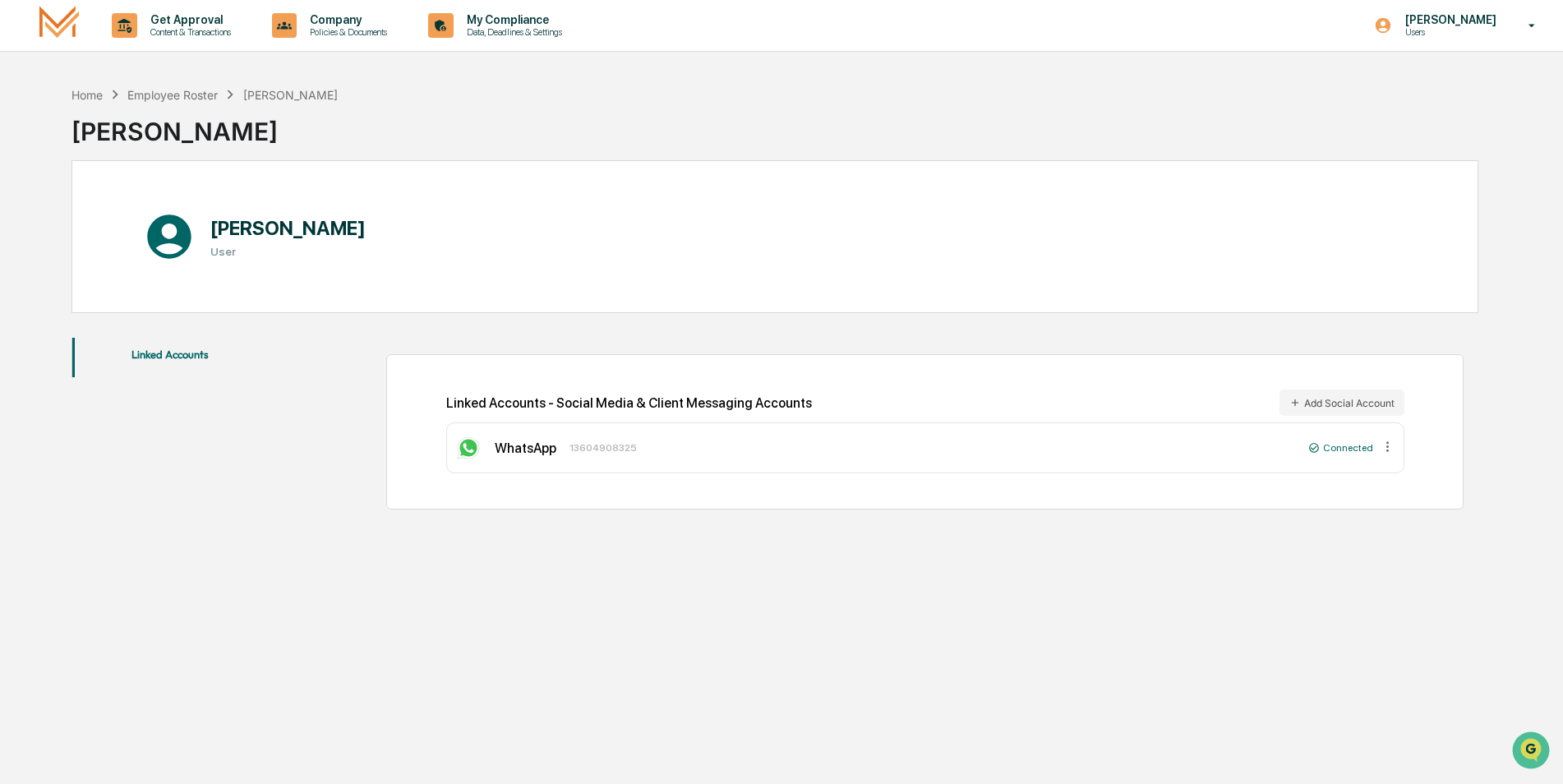
click at [550, 452] on div "WhatsApp" at bounding box center [526, 448] width 61 height 16
click at [376, 271] on div "[PERSON_NAME] User" at bounding box center [774, 236] width 1407 height 152
click at [231, 254] on h3 "User" at bounding box center [288, 251] width 155 height 13
click at [185, 358] on button "Linked Accounts" at bounding box center [170, 357] width 197 height 40
click at [1355, 449] on div "Connected" at bounding box center [1341, 448] width 65 height 12
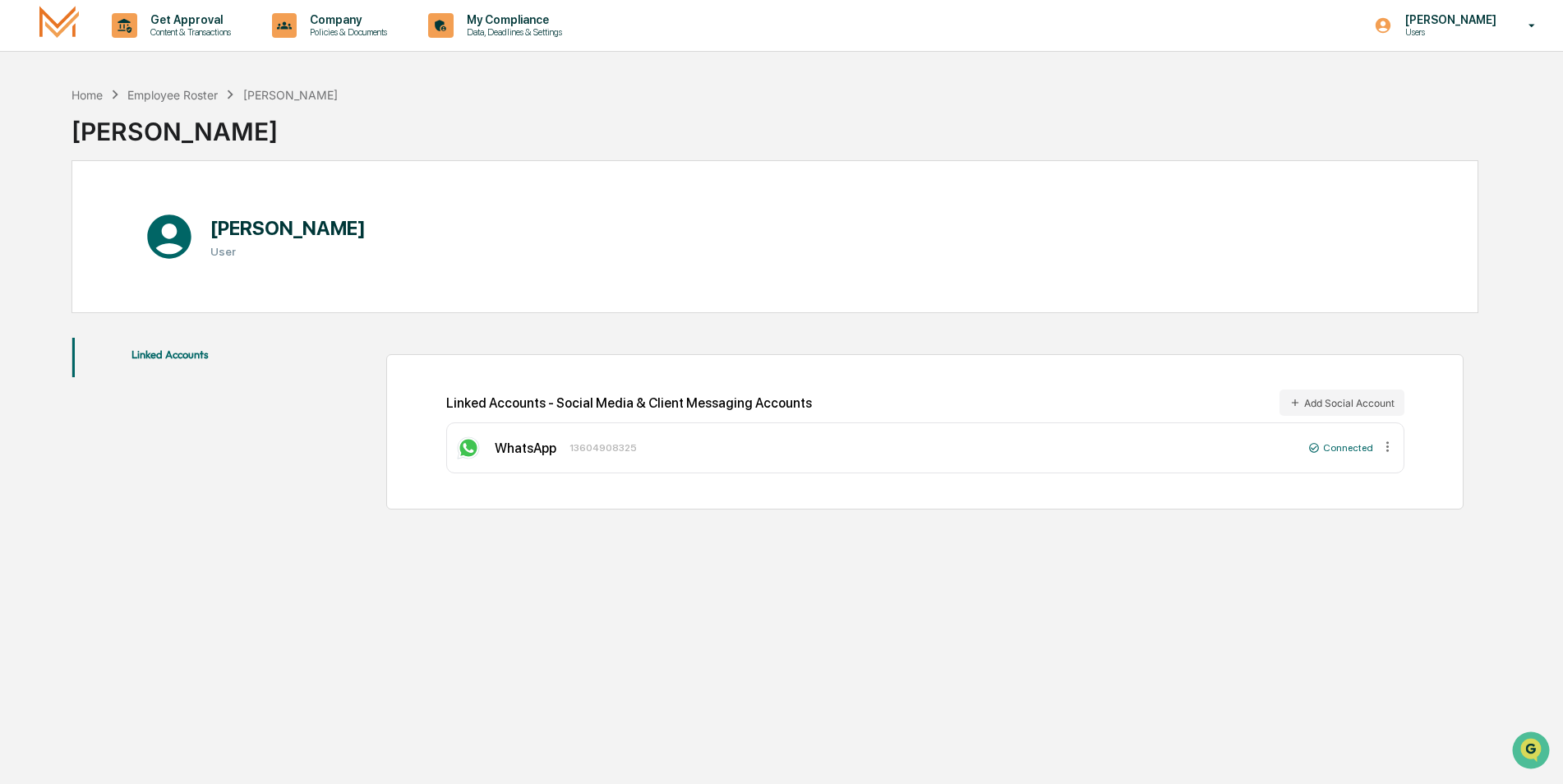
click at [1389, 448] on icon at bounding box center [1387, 446] width 16 height 16
drag, startPoint x: 1080, startPoint y: 488, endPoint x: 924, endPoint y: 501, distance: 156.5
click at [1064, 488] on div "Linked Accounts - Social Media & Client Messaging Accounts Add Social Account W…" at bounding box center [925, 431] width 1076 height 155
click at [507, 33] on p "Data, Deadlines & Settings" at bounding box center [512, 32] width 117 height 12
click at [513, 34] on p "Data, Deadlines & Settings" at bounding box center [512, 32] width 117 height 12
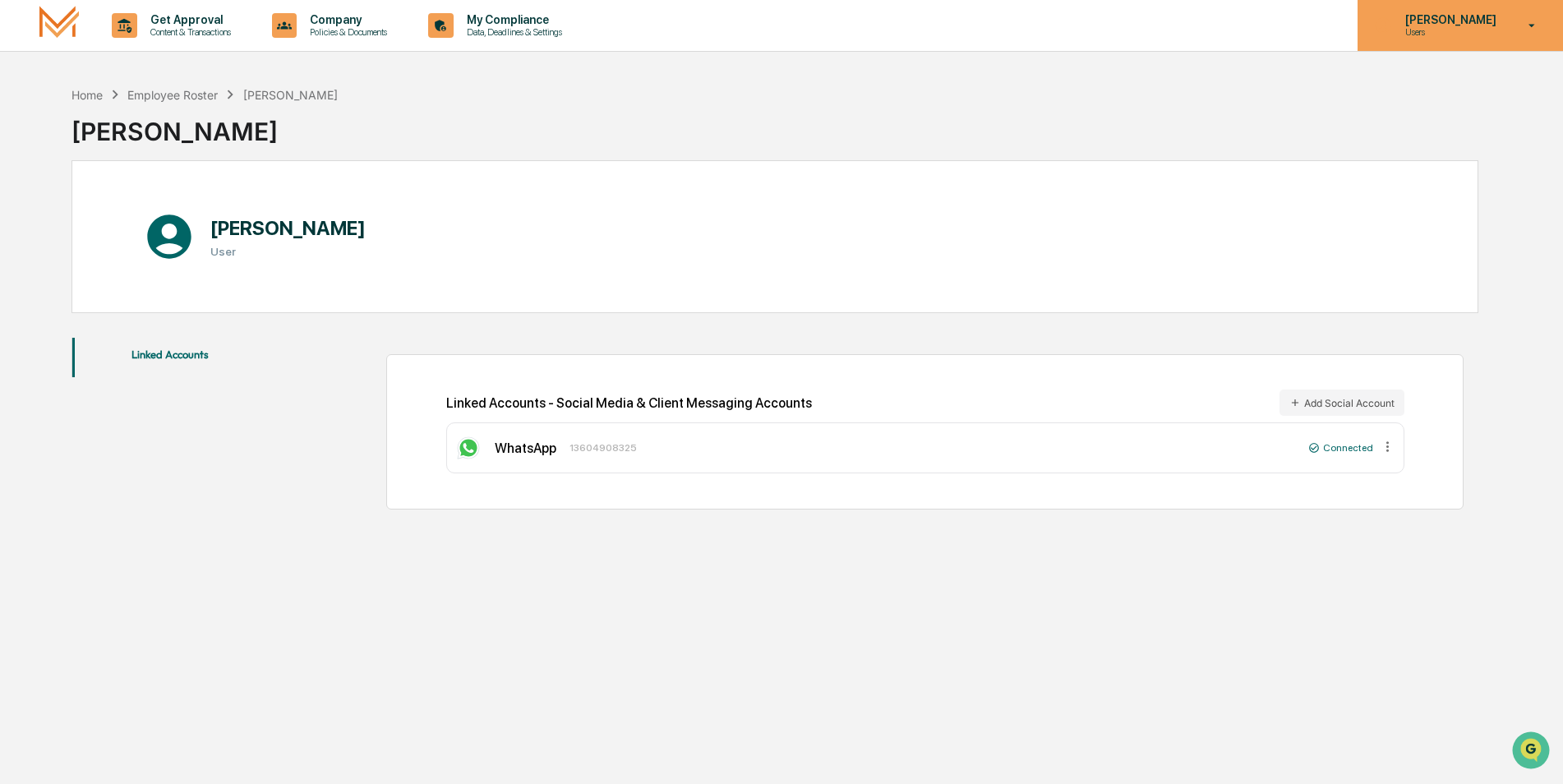
click at [1462, 31] on p "Users" at bounding box center [1449, 32] width 113 height 12
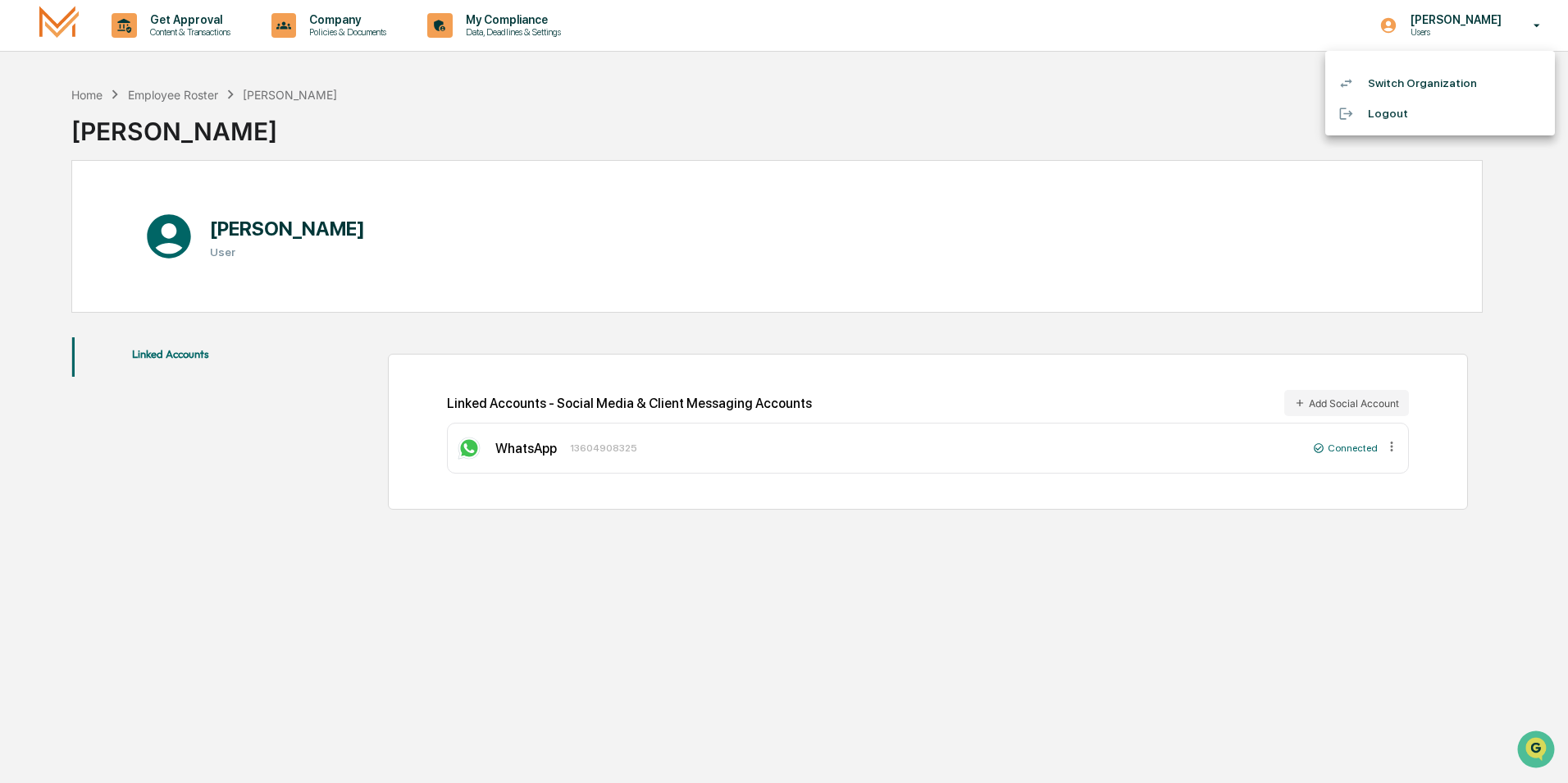
click at [1458, 31] on div at bounding box center [784, 392] width 1568 height 783
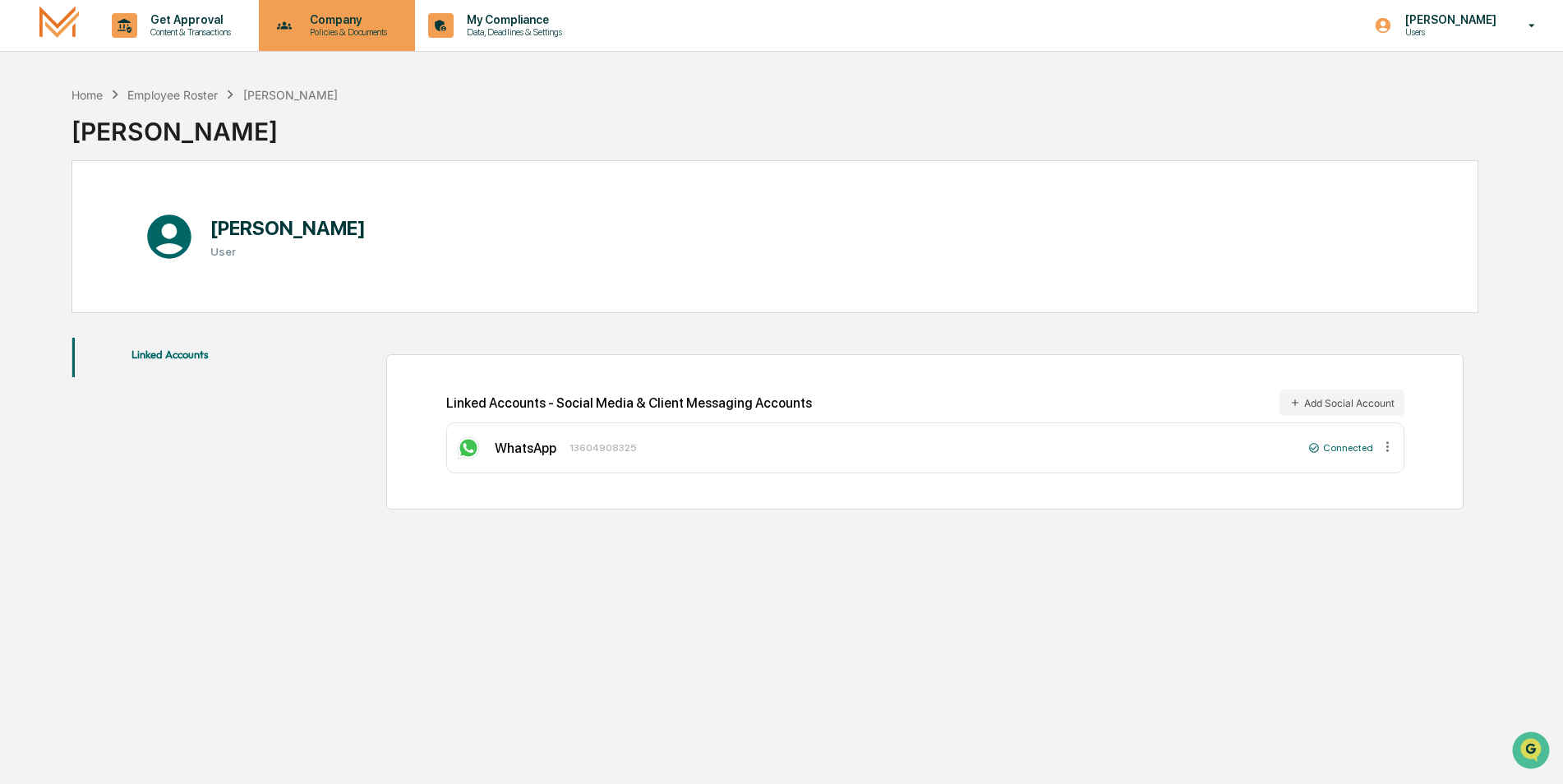
click at [328, 31] on p "Policies & Documents" at bounding box center [346, 32] width 99 height 12
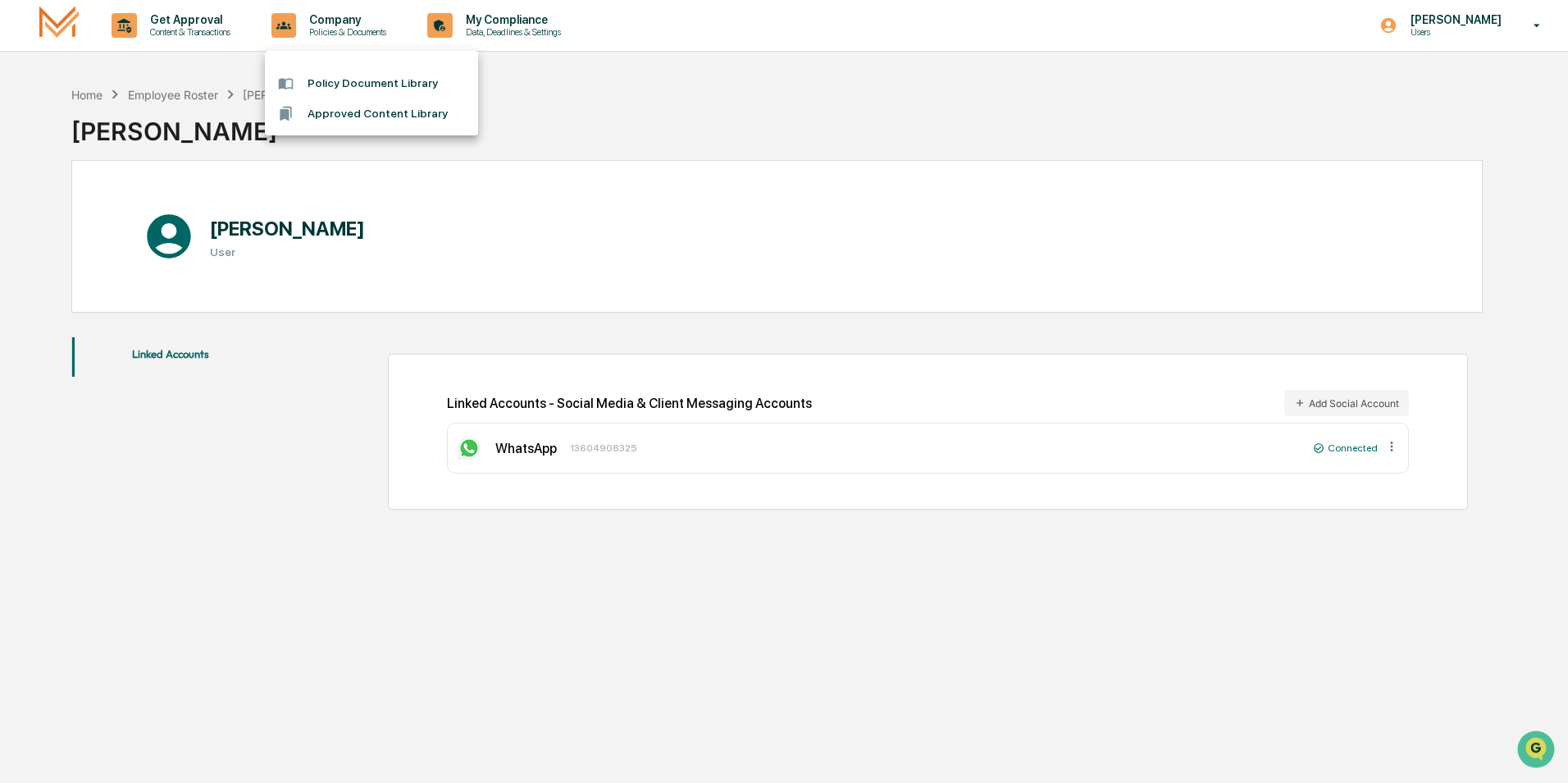
click at [659, 115] on div at bounding box center [784, 392] width 1568 height 783
click at [1328, 442] on div "Connected" at bounding box center [1338, 447] width 65 height 12
click at [698, 450] on div "WhatsApp 13604908325" at bounding box center [877, 447] width 846 height 26
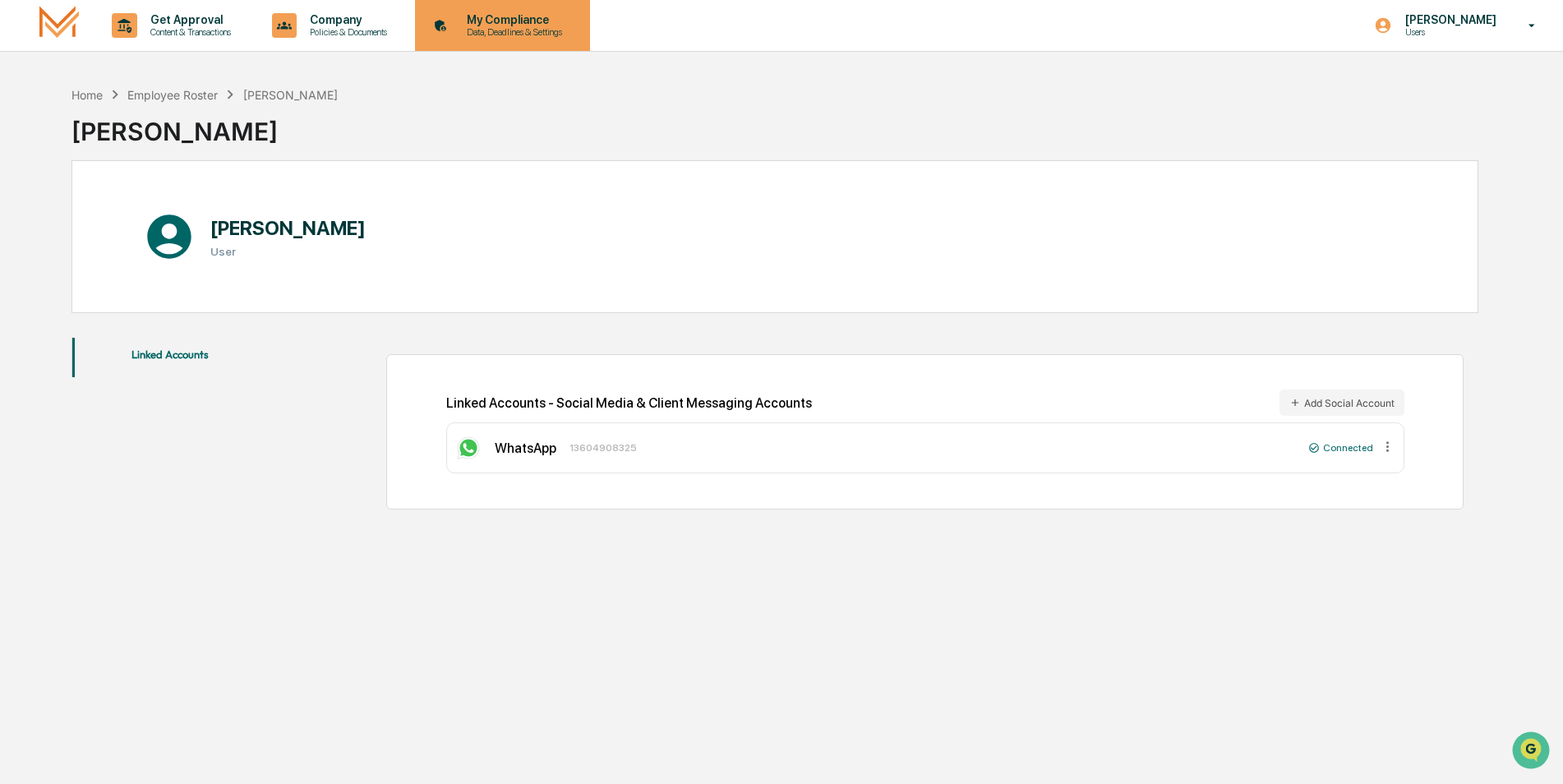
click at [488, 30] on p "Data, Deadlines & Settings" at bounding box center [512, 32] width 117 height 12
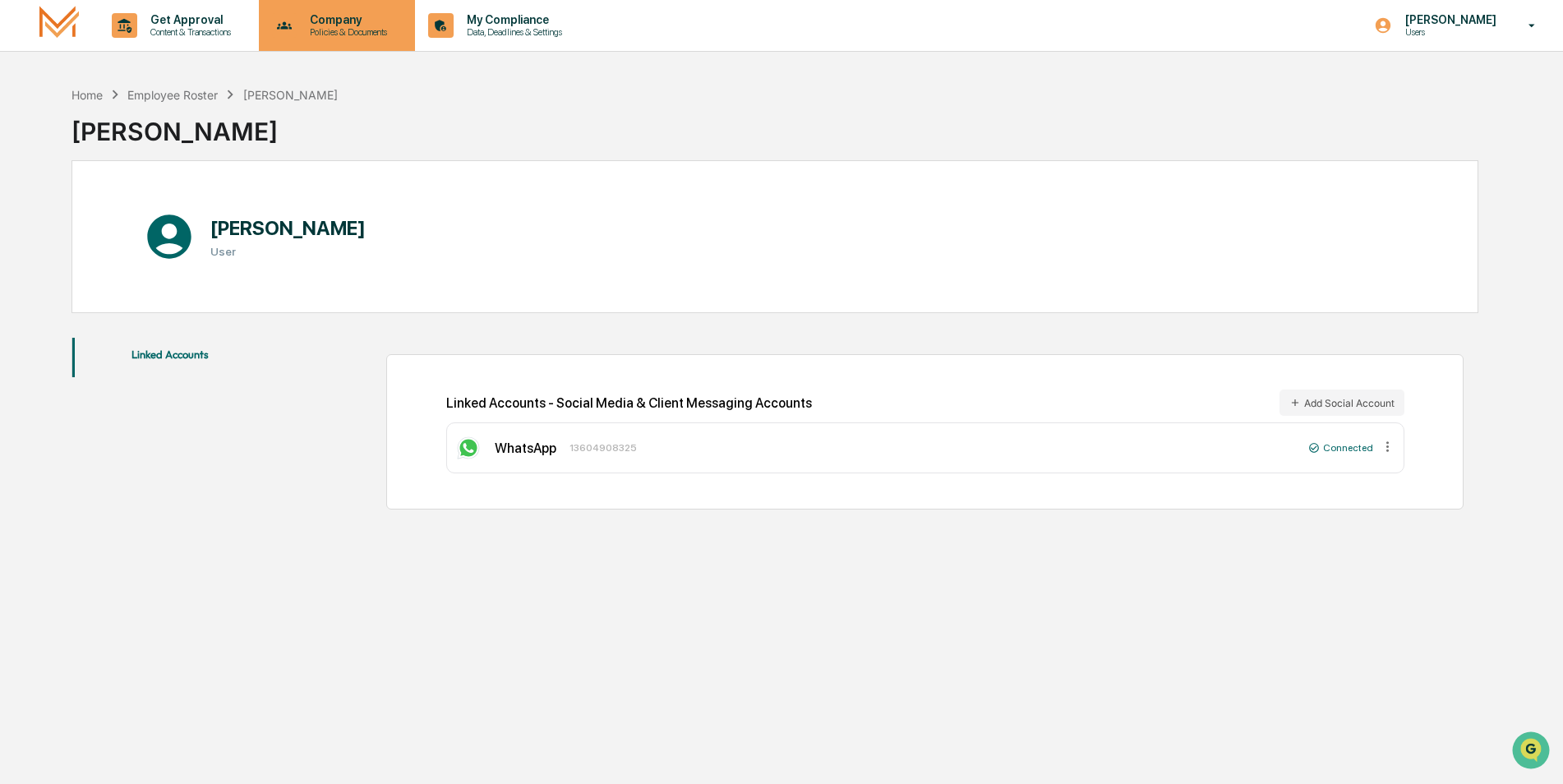
click at [324, 23] on p "Company" at bounding box center [346, 20] width 99 height 13
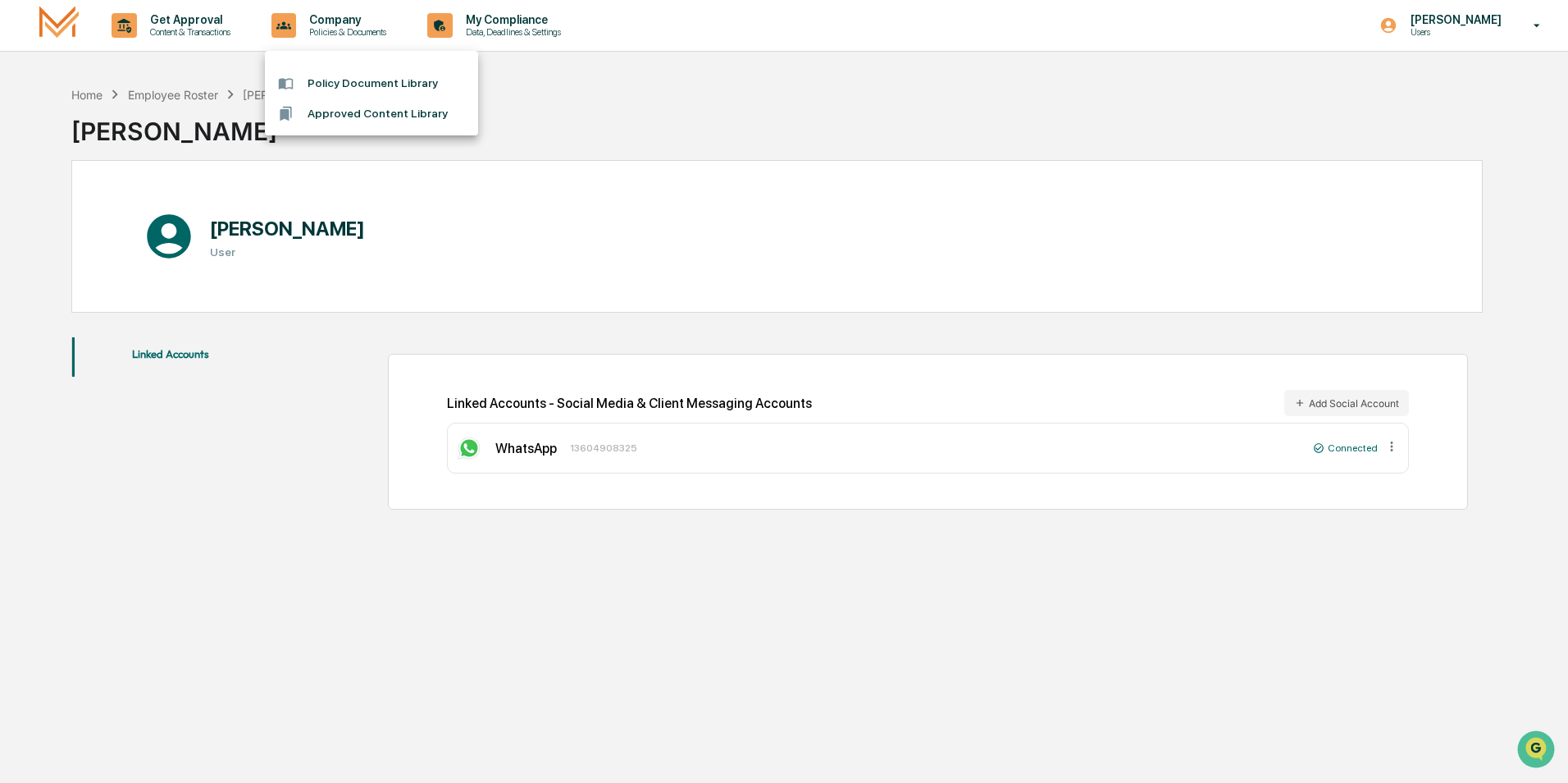
click at [477, 301] on div at bounding box center [784, 392] width 1568 height 783
click at [236, 253] on h3 "User" at bounding box center [287, 251] width 155 height 13
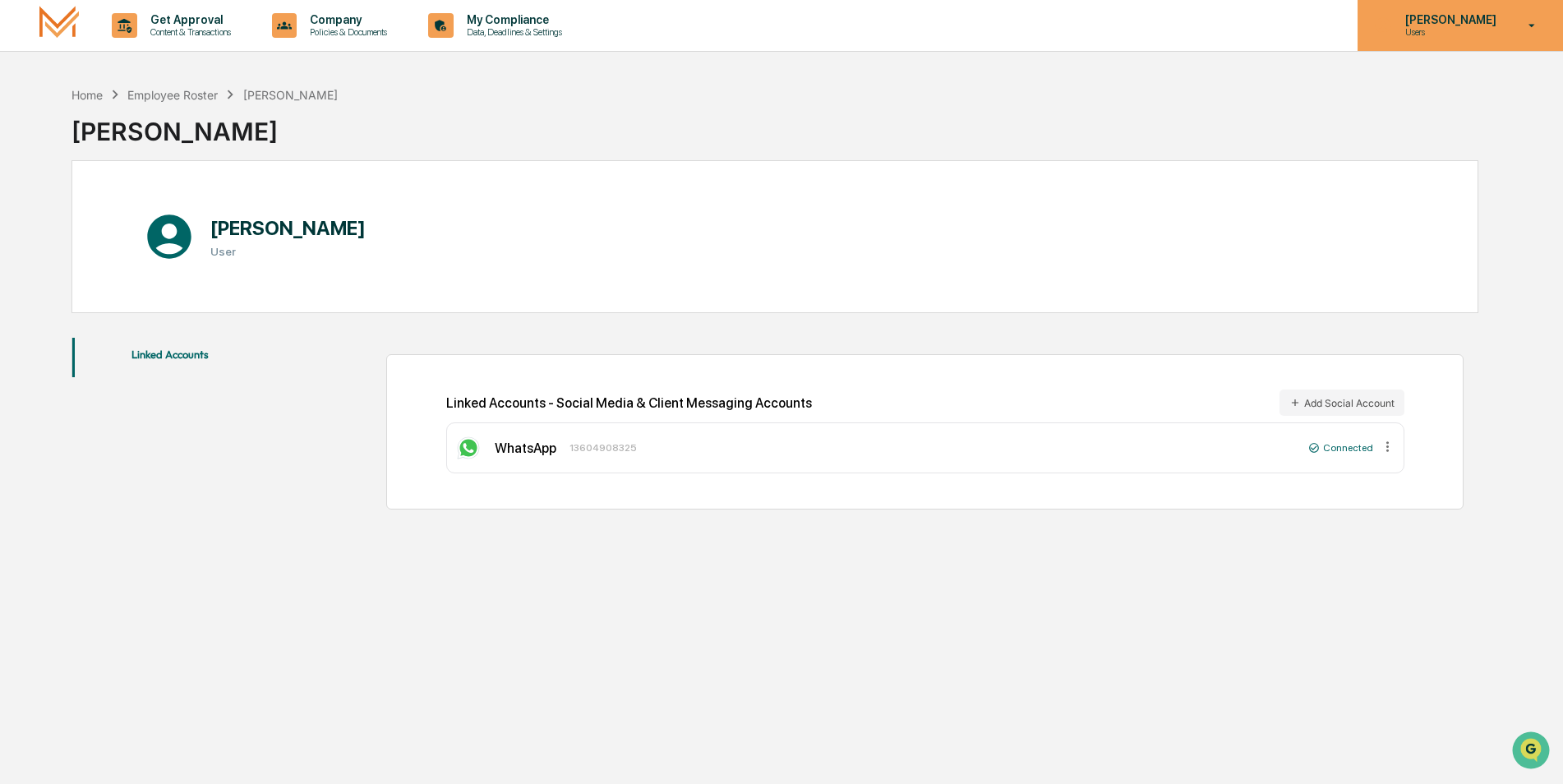
click at [1445, 37] on p "Users" at bounding box center [1449, 32] width 113 height 12
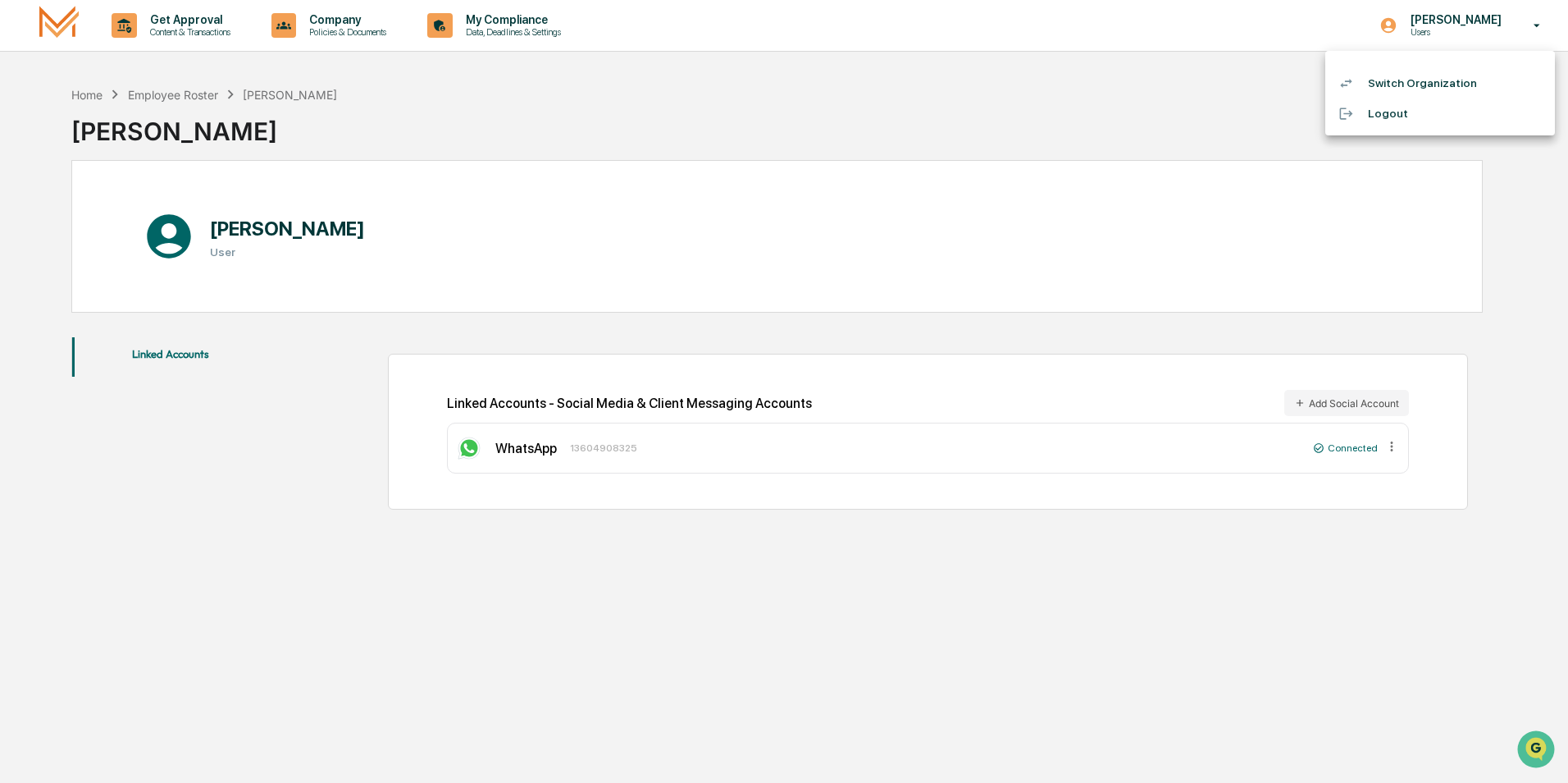
click at [1261, 92] on div at bounding box center [784, 392] width 1568 height 783
click at [1389, 446] on icon at bounding box center [1384, 445] width 16 height 16
drag, startPoint x: 790, startPoint y: 417, endPoint x: 783, endPoint y: 416, distance: 7.1
click at [783, 416] on div "Linked Accounts - Social Media & Client Messaging Accounts Add Social Account W…" at bounding box center [923, 430] width 957 height 84
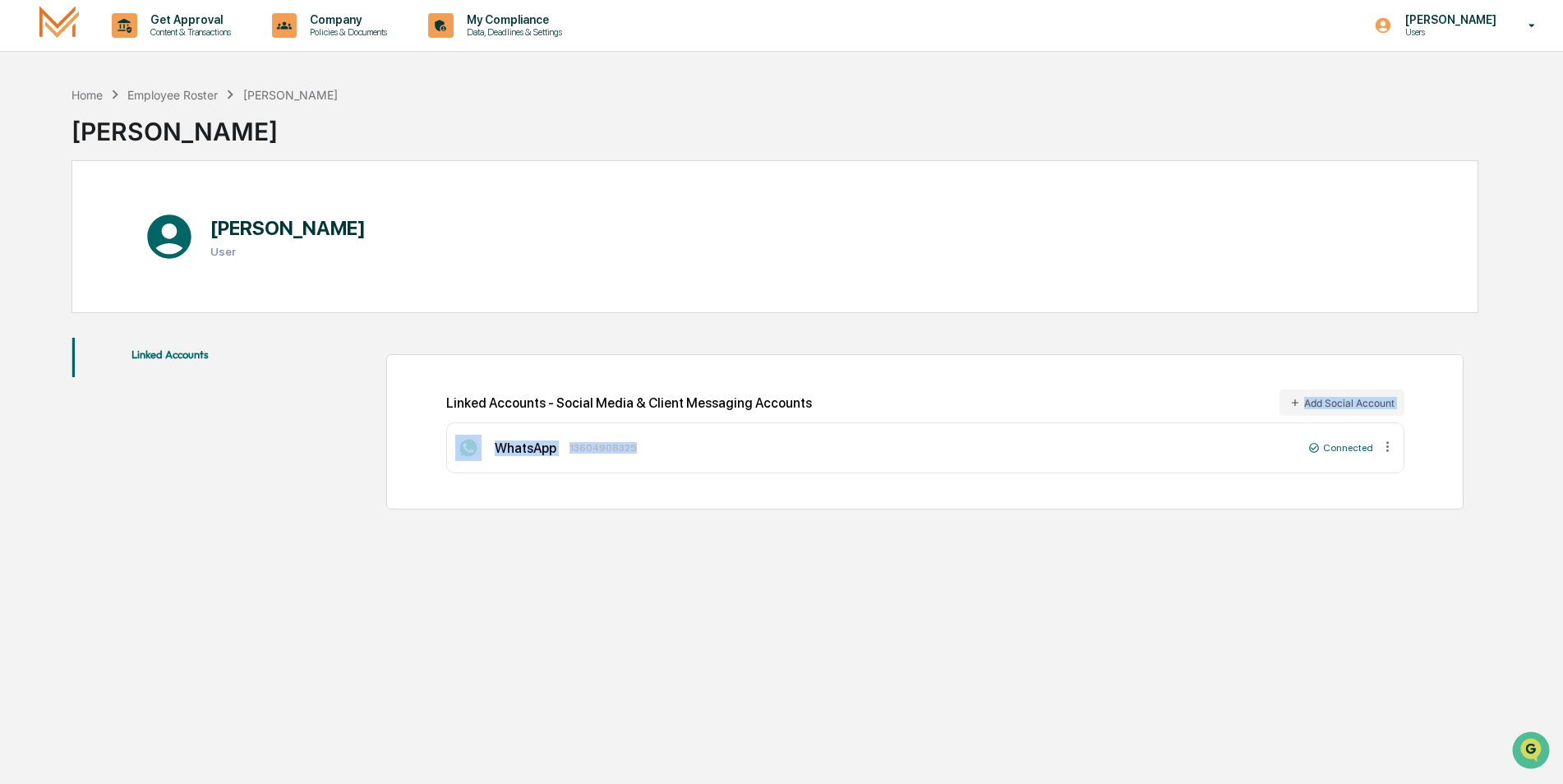
click at [493, 442] on div "WhatsApp 13604908325" at bounding box center [879, 448] width 847 height 27
click at [506, 410] on div "Linked Accounts - Social Media & Client Messaging Accounts Add Social Account" at bounding box center [925, 403] width 959 height 27
click at [170, 343] on button "Linked Accounts" at bounding box center [170, 357] width 197 height 40
drag, startPoint x: 174, startPoint y: 350, endPoint x: 201, endPoint y: 320, distance: 40.4
click at [174, 351] on button "Linked Accounts" at bounding box center [170, 357] width 197 height 40
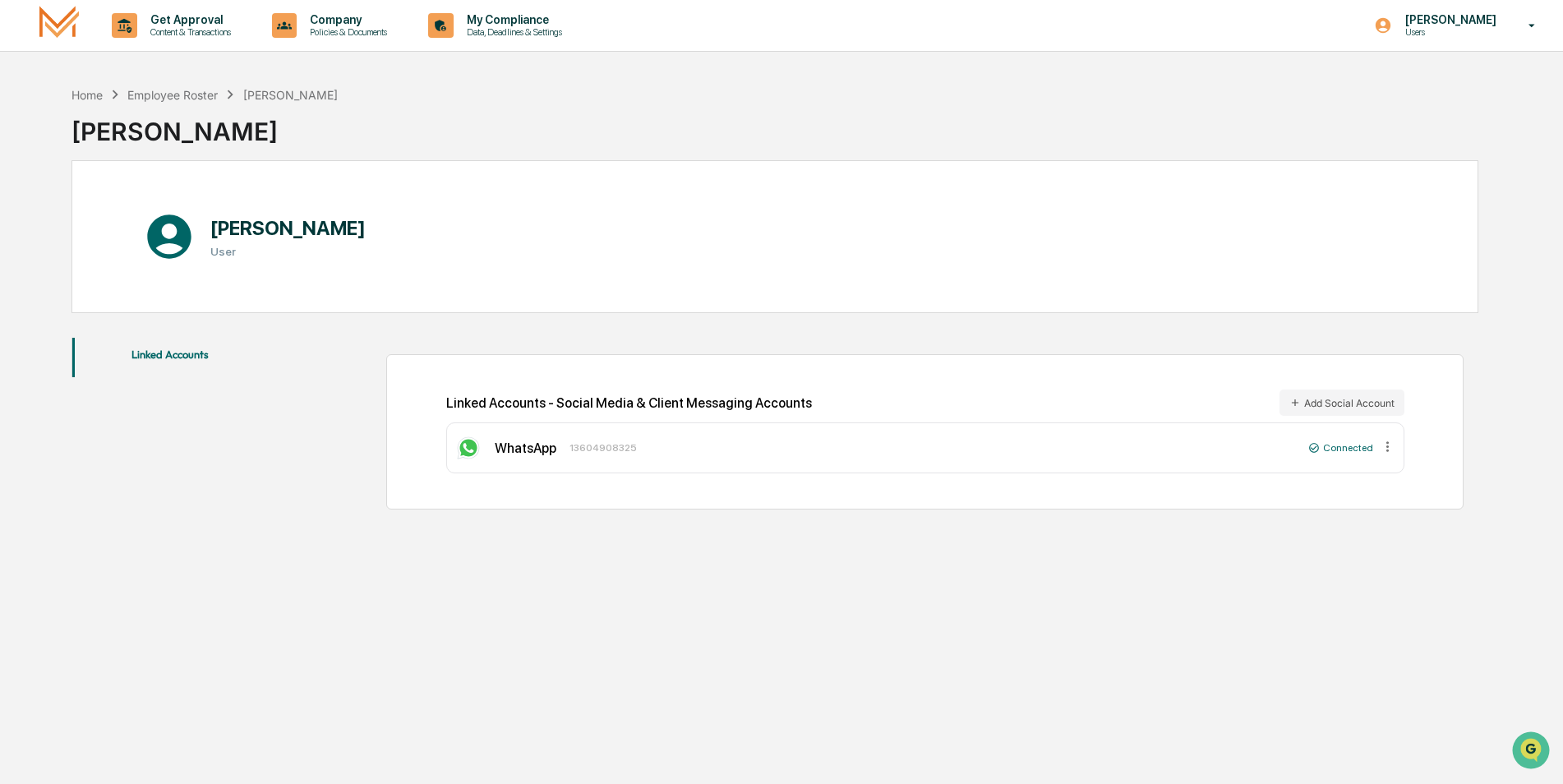
click at [231, 232] on h1 "[PERSON_NAME]" at bounding box center [288, 228] width 155 height 24
click at [187, 233] on icon at bounding box center [168, 236] width 44 height 44
click at [258, 230] on h1 "[PERSON_NAME]" at bounding box center [288, 228] width 155 height 24
drag, startPoint x: 177, startPoint y: 120, endPoint x: 193, endPoint y: 92, distance: 32.2
click at [177, 121] on div "[PERSON_NAME]" at bounding box center [204, 125] width 266 height 43
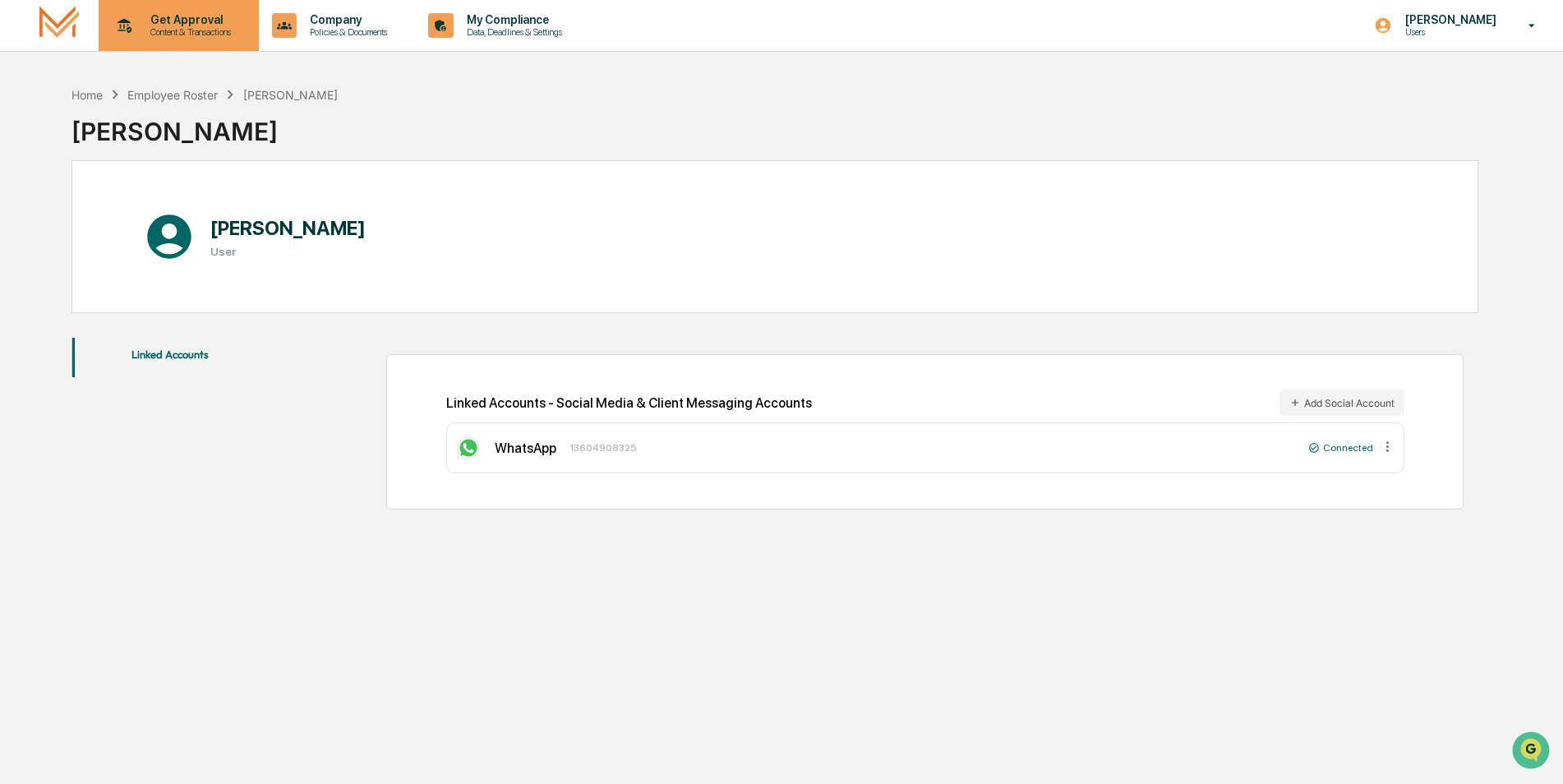
click at [173, 33] on p "Content & Transactions" at bounding box center [188, 32] width 102 height 12
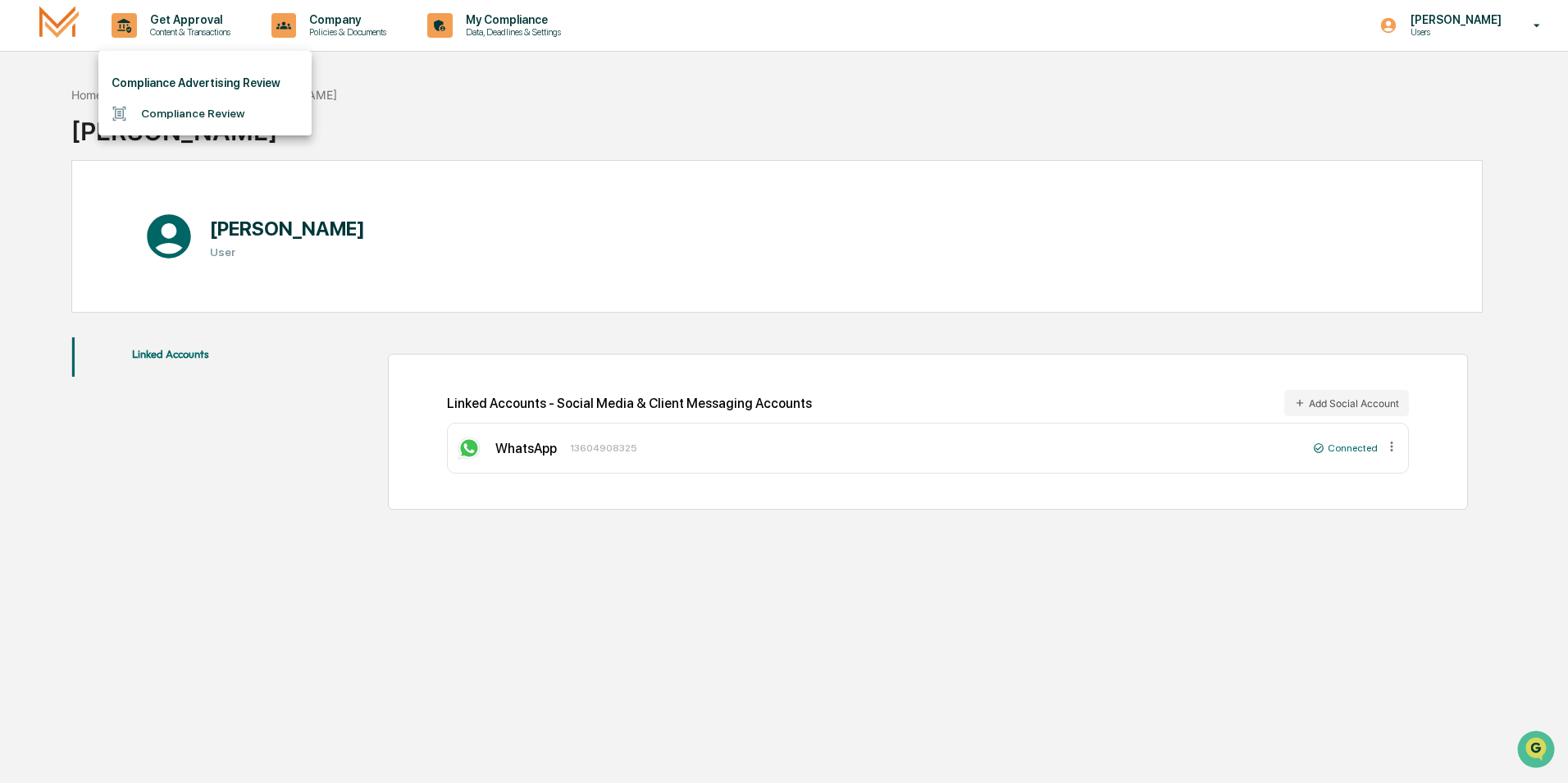
click at [338, 22] on div at bounding box center [784, 392] width 1568 height 783
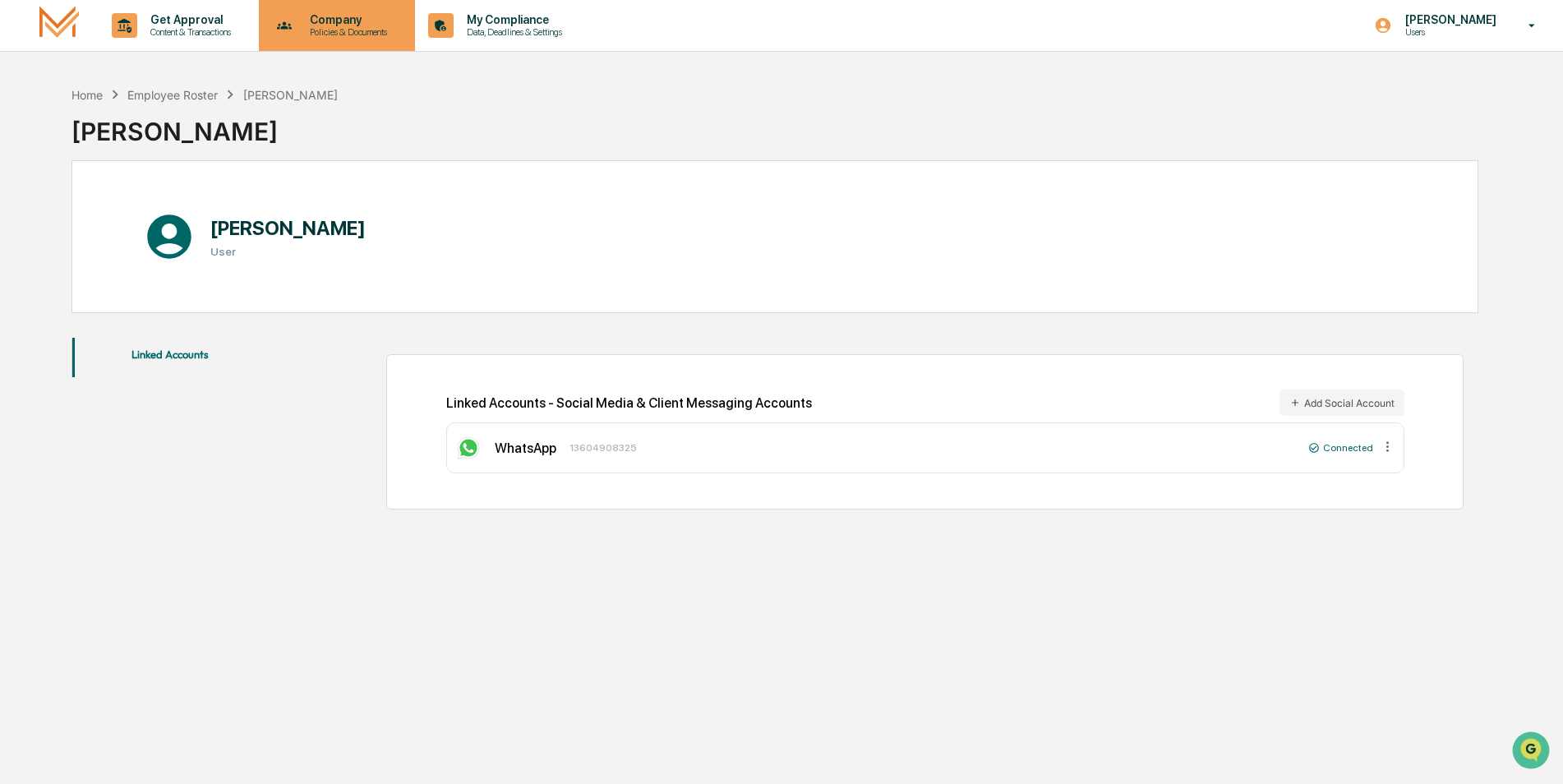
click at [335, 24] on p "Company" at bounding box center [346, 20] width 99 height 13
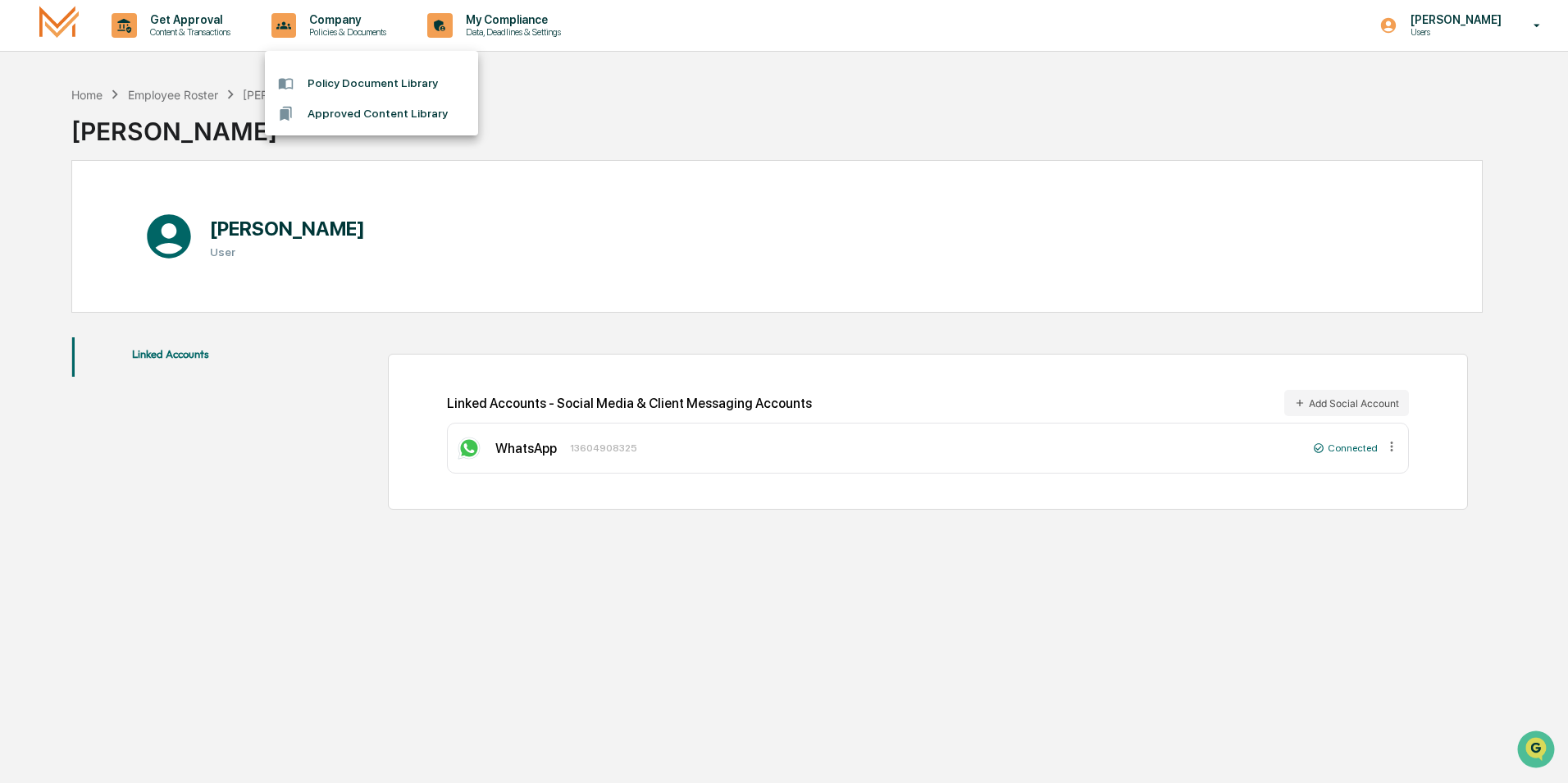
click at [499, 20] on div at bounding box center [784, 392] width 1568 height 783
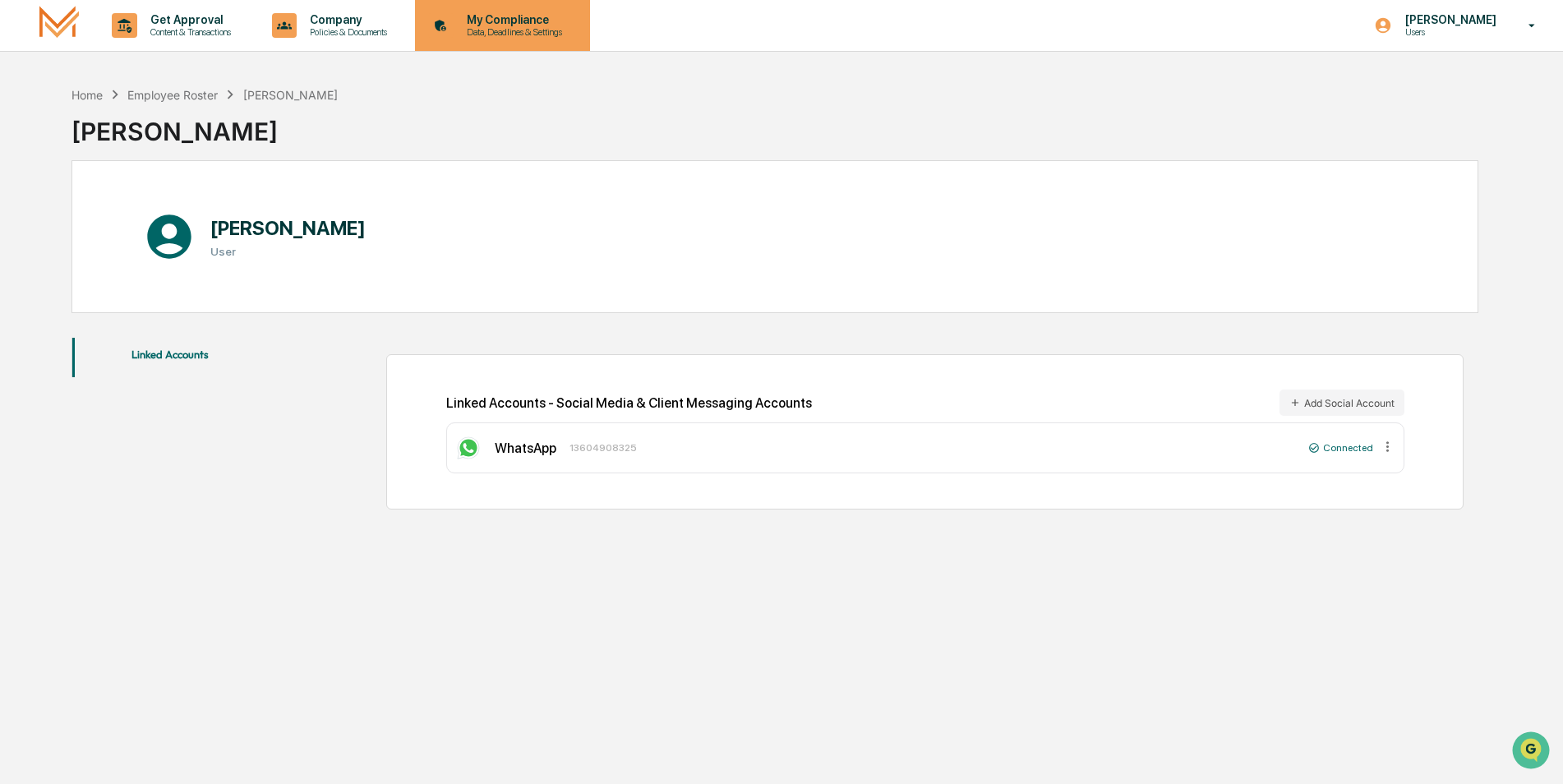
click at [454, 24] on icon at bounding box center [440, 26] width 26 height 26
click at [510, 27] on p "Data, Deadlines & Settings" at bounding box center [512, 32] width 117 height 12
click at [510, 27] on p "Data, Deadlines & Settings" at bounding box center [512, 32] width 117 height 12
drag, startPoint x: 1516, startPoint y: 41, endPoint x: 1480, endPoint y: 61, distance: 41.2
click at [1514, 41] on div "Bryan Pettit Users" at bounding box center [1460, 25] width 206 height 51
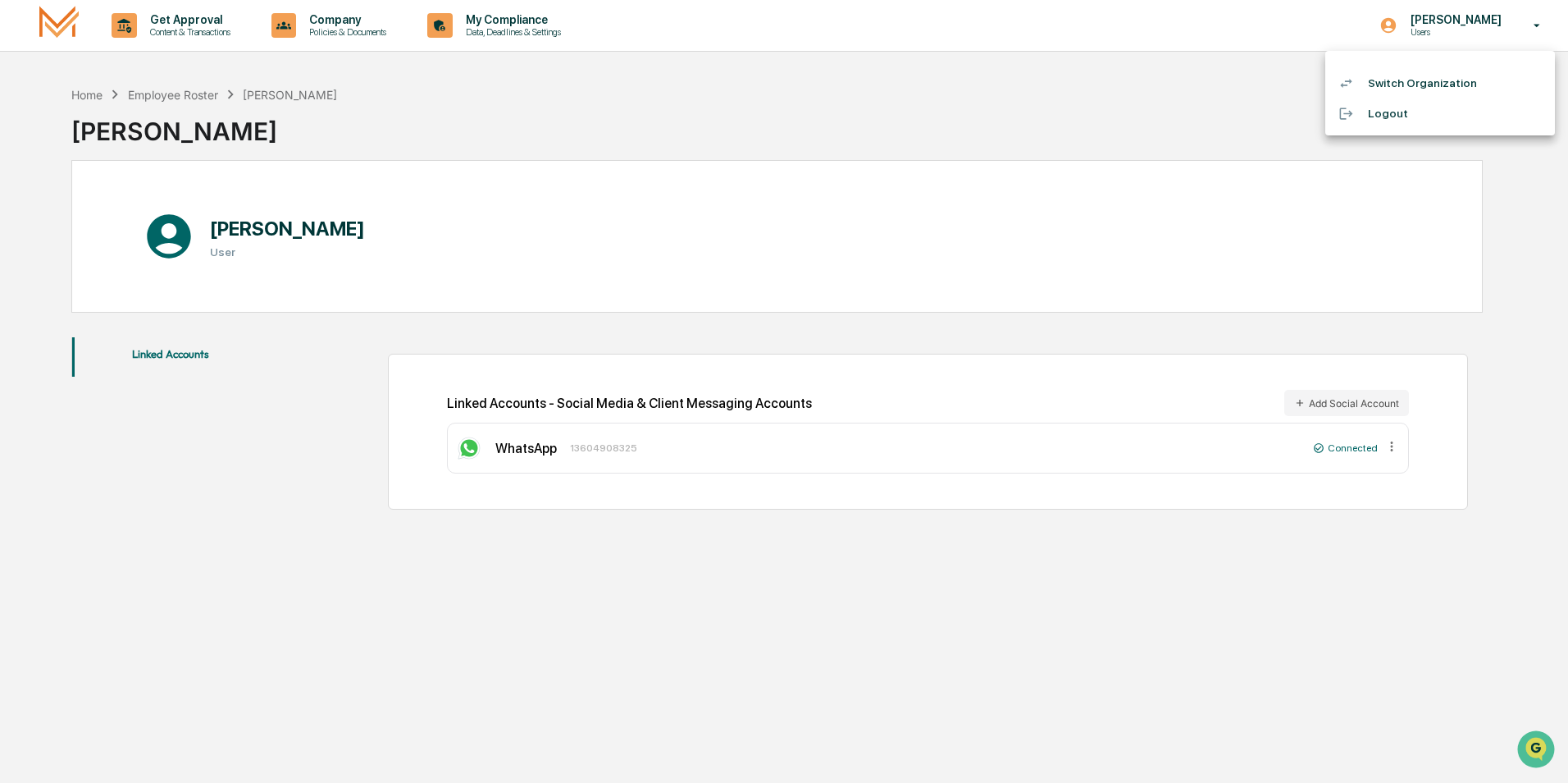
click at [1172, 139] on div at bounding box center [784, 392] width 1568 height 783
click at [524, 454] on div "WhatsApp" at bounding box center [525, 447] width 61 height 16
drag, startPoint x: 550, startPoint y: 452, endPoint x: 560, endPoint y: 449, distance: 10.4
click at [554, 451] on div "WhatsApp 13604908325" at bounding box center [877, 447] width 846 height 26
drag, startPoint x: 583, startPoint y: 442, endPoint x: 583, endPoint y: 418, distance: 24.0
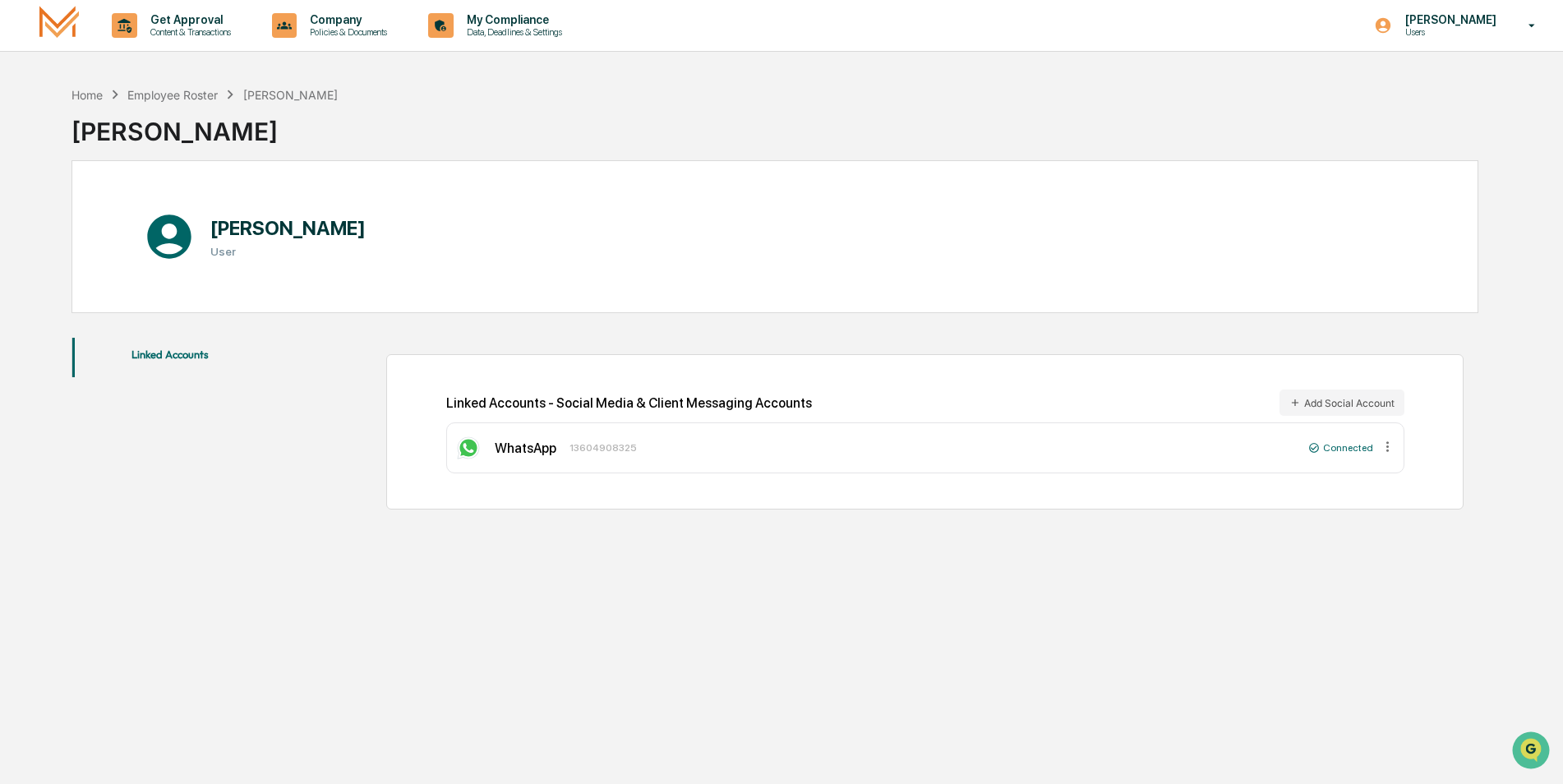
click at [584, 432] on div "WhatsApp 13604908325 Connected" at bounding box center [925, 447] width 959 height 51
drag, startPoint x: 584, startPoint y: 419, endPoint x: 608, endPoint y: 395, distance: 33.9
click at [599, 403] on div "Linked Accounts - Social Media & Client Messaging Accounts Add Social Account W…" at bounding box center [925, 431] width 959 height 84
click at [627, 409] on div "Linked Accounts - Social Media & Client Messaging Accounts Add Social Account" at bounding box center [925, 403] width 959 height 27
drag, startPoint x: 627, startPoint y: 424, endPoint x: 629, endPoint y: 433, distance: 9.2
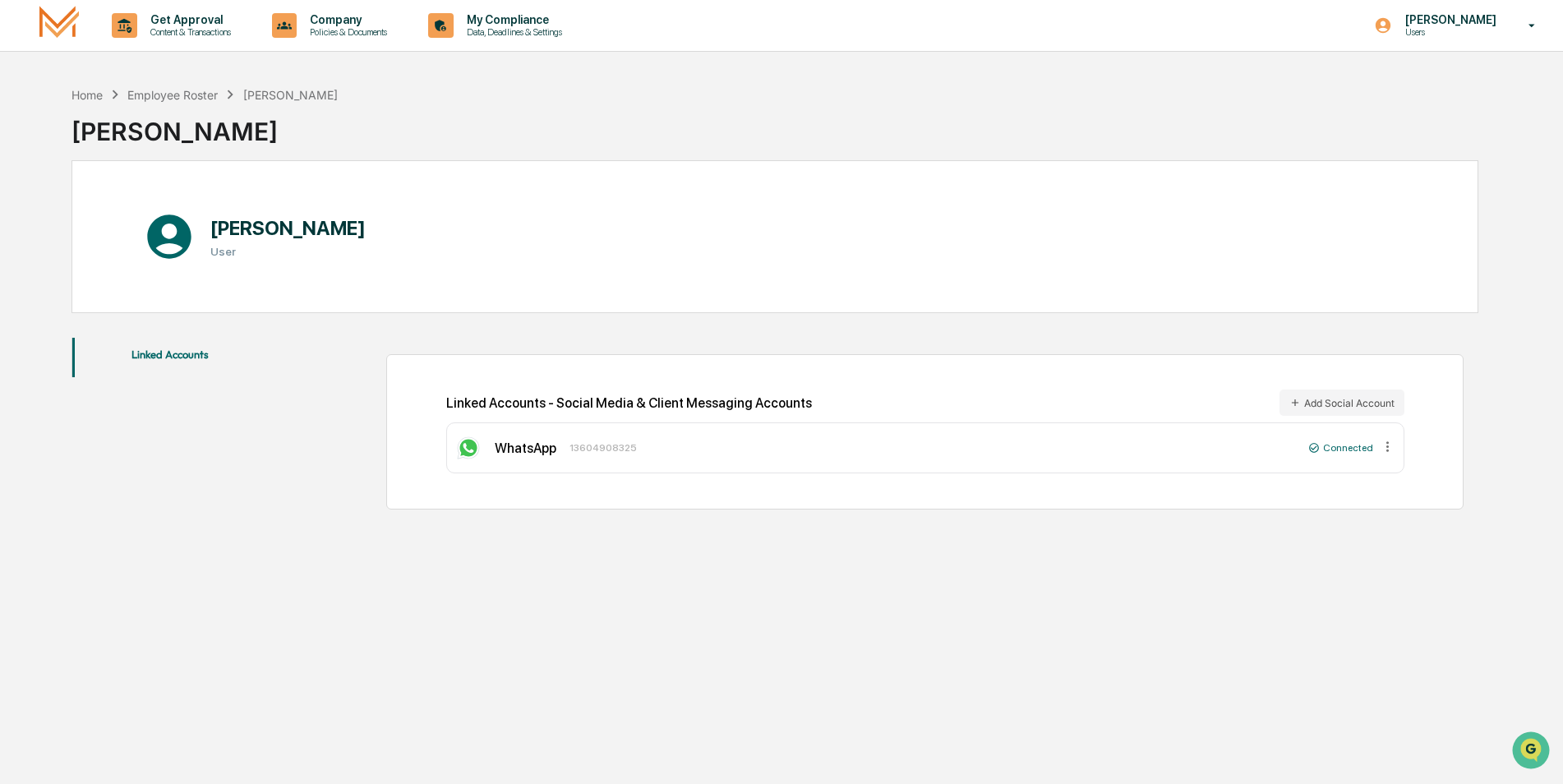
click at [629, 433] on div "WhatsApp 13604908325 Connected" at bounding box center [925, 447] width 959 height 51
click at [1343, 456] on div "WhatsApp 13604908325 Connected" at bounding box center [925, 447] width 959 height 51
click at [562, 451] on div "WhatsApp [PHONE_NUMBER]" at bounding box center [879, 448] width 847 height 27
click at [564, 394] on div "Linked Accounts - Social Media & Client Messaging Accounts Add Social Account" at bounding box center [925, 403] width 959 height 27
click at [612, 445] on div "13604908325" at bounding box center [603, 448] width 67 height 12
